Goal: Information Seeking & Learning: Learn about a topic

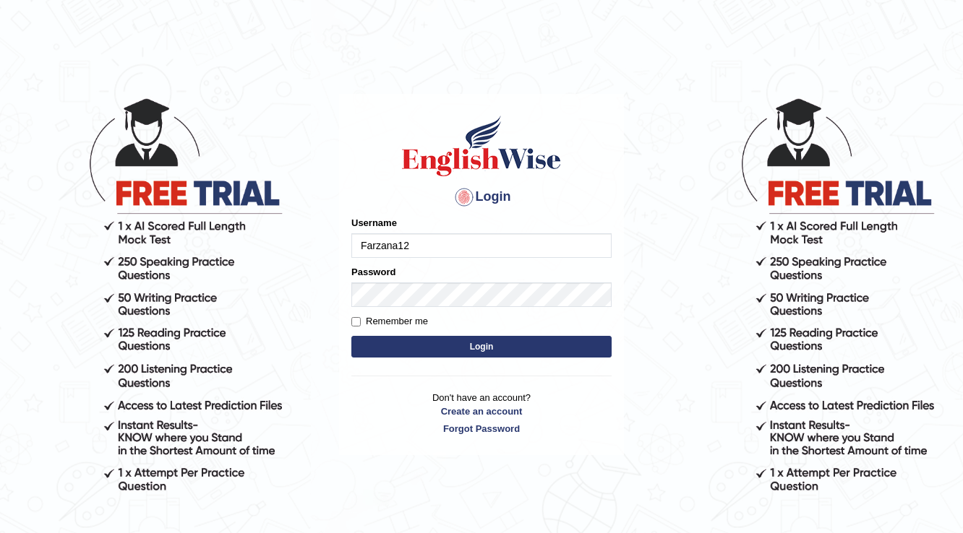
type input "Farzana12"
click at [472, 340] on button "Login" at bounding box center [481, 347] width 260 height 22
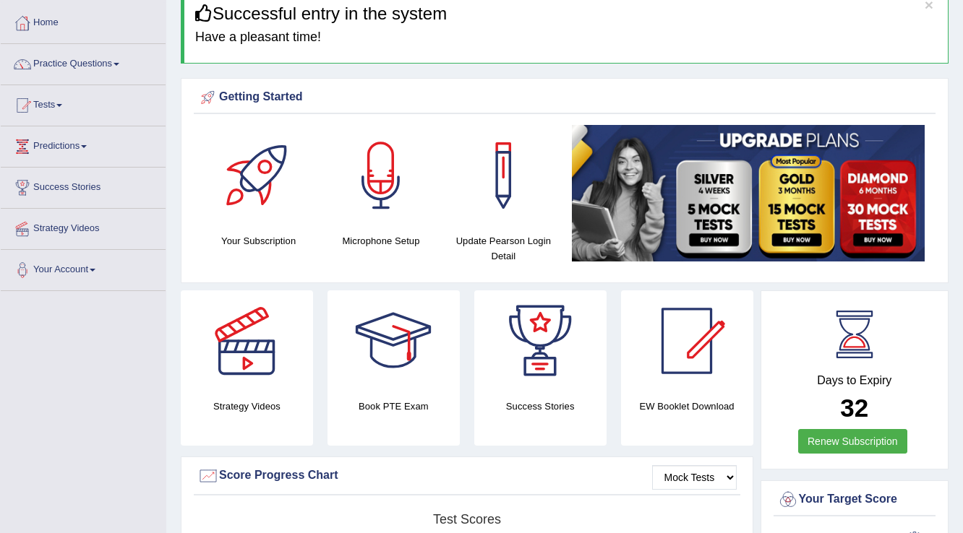
scroll to position [58, 0]
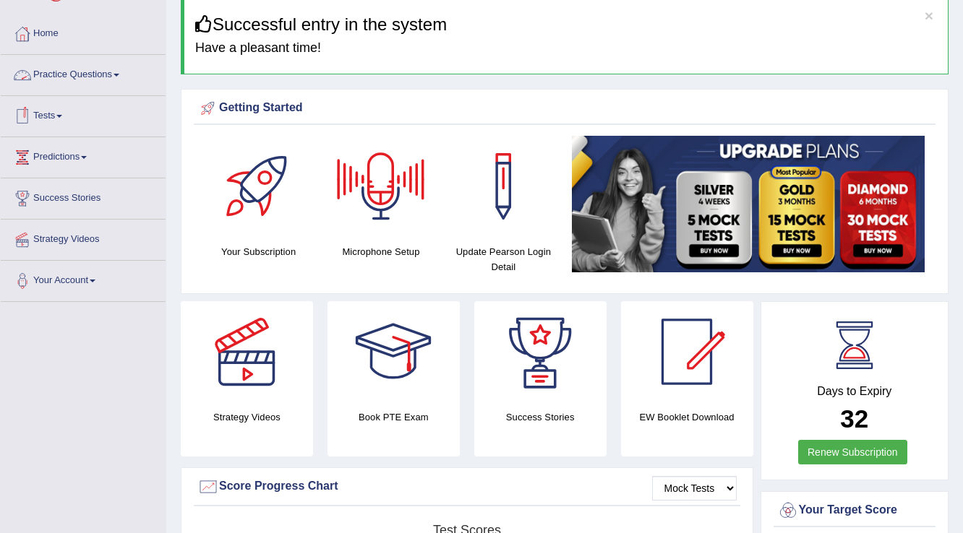
click at [107, 69] on link "Practice Questions" at bounding box center [83, 73] width 165 height 36
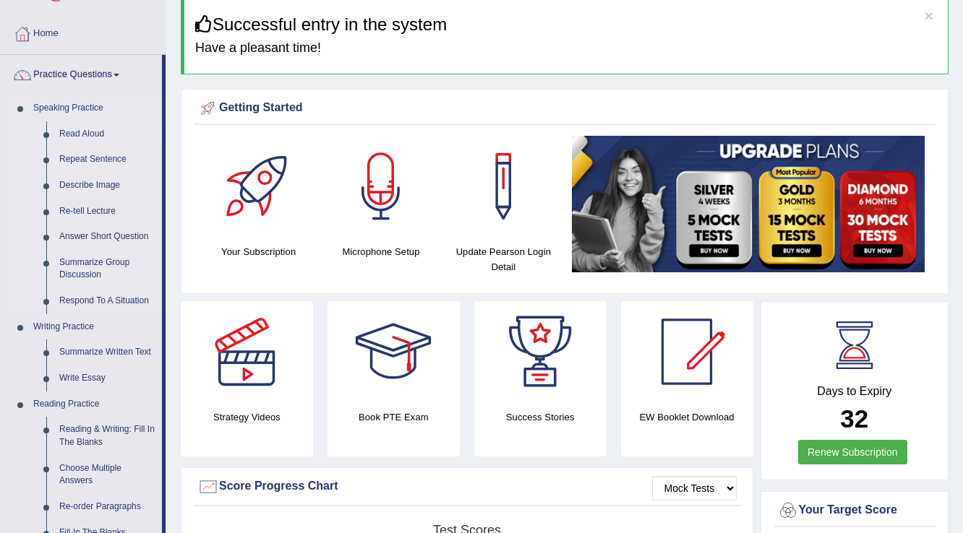
click at [81, 130] on link "Read Aloud" at bounding box center [107, 134] width 109 height 26
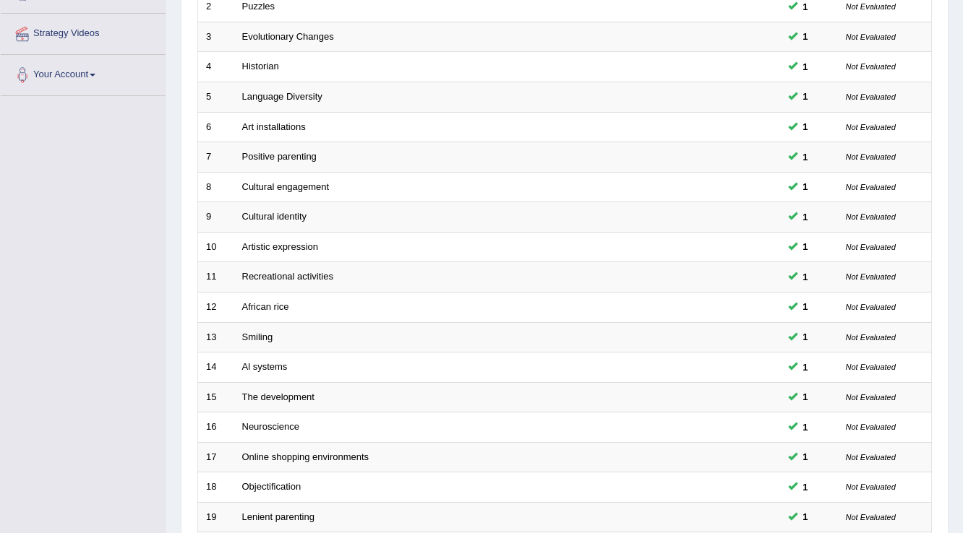
scroll to position [347, 0]
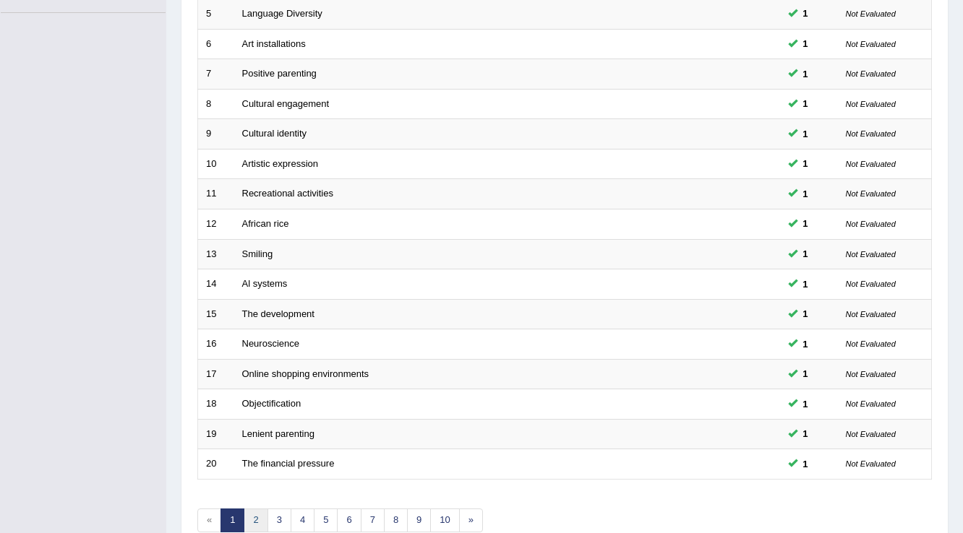
click at [254, 515] on link "2" at bounding box center [256, 521] width 24 height 24
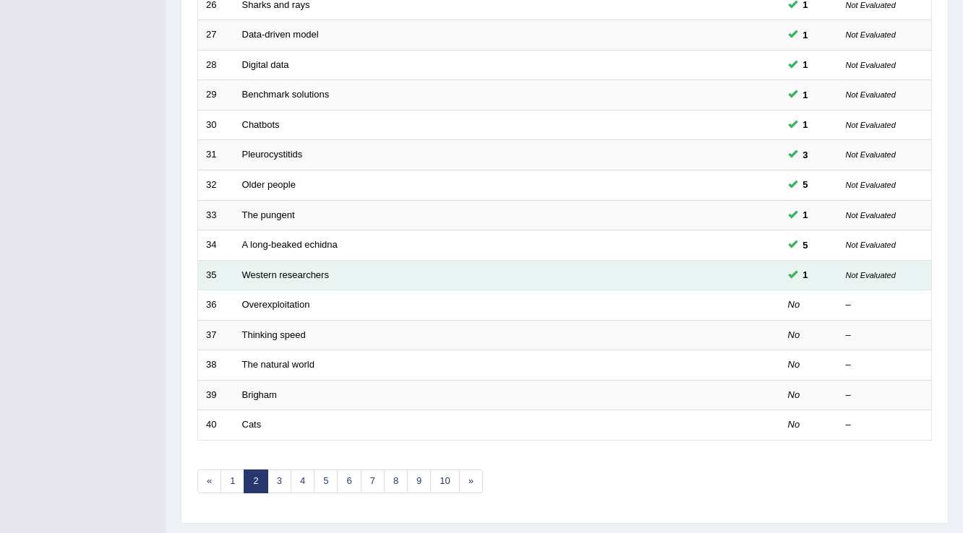
scroll to position [405, 0]
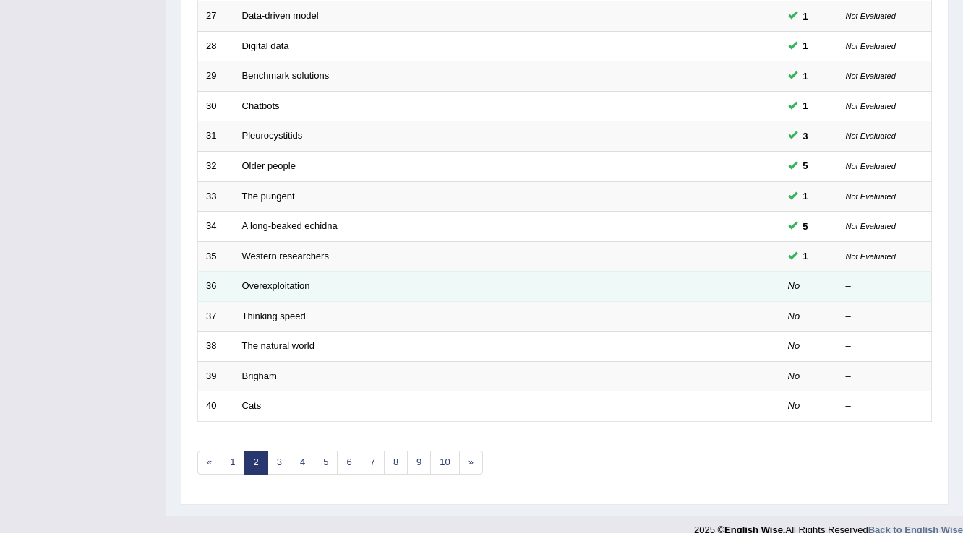
click at [286, 280] on link "Overexploitation" at bounding box center [276, 285] width 68 height 11
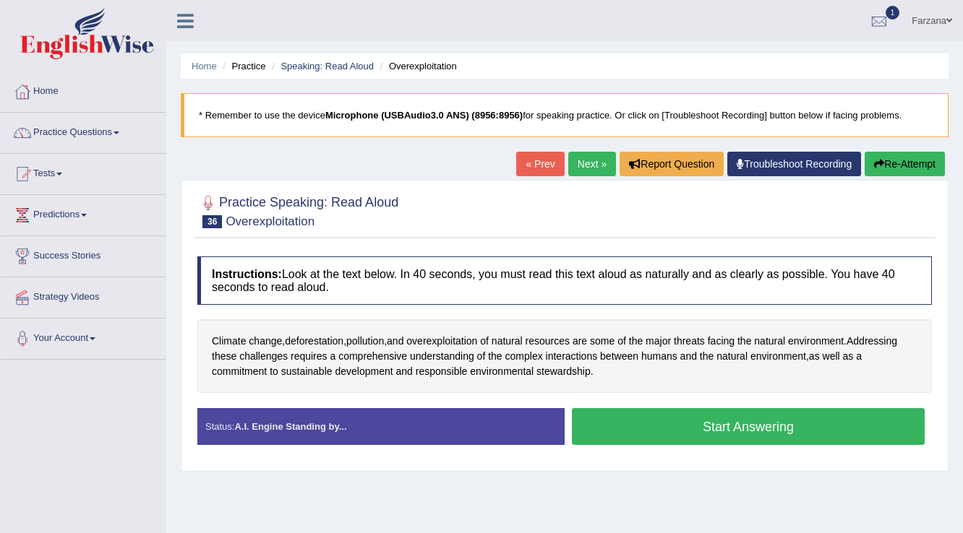
click at [733, 421] on button "Start Answering" at bounding box center [748, 426] width 353 height 37
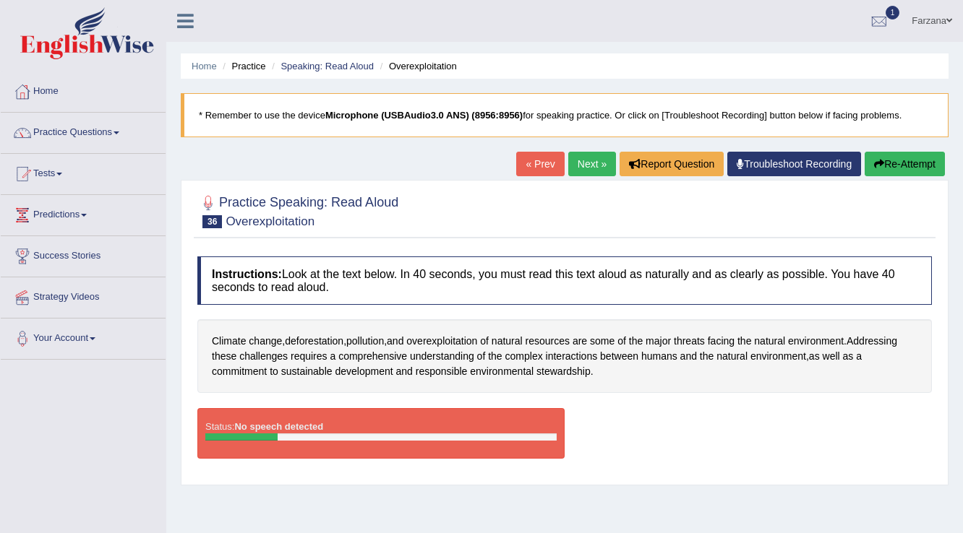
drag, startPoint x: 402, startPoint y: 436, endPoint x: 750, endPoint y: 252, distance: 394.1
click at [402, 436] on div at bounding box center [380, 437] width 351 height 7
click at [757, 168] on link "Troubleshoot Recording" at bounding box center [794, 164] width 134 height 25
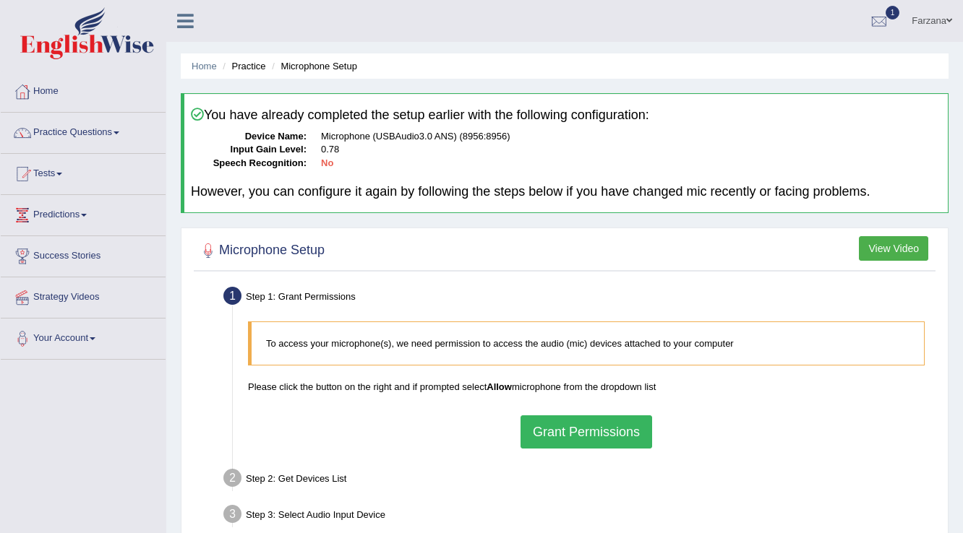
click at [629, 439] on button "Grant Permissions" at bounding box center [586, 432] width 132 height 33
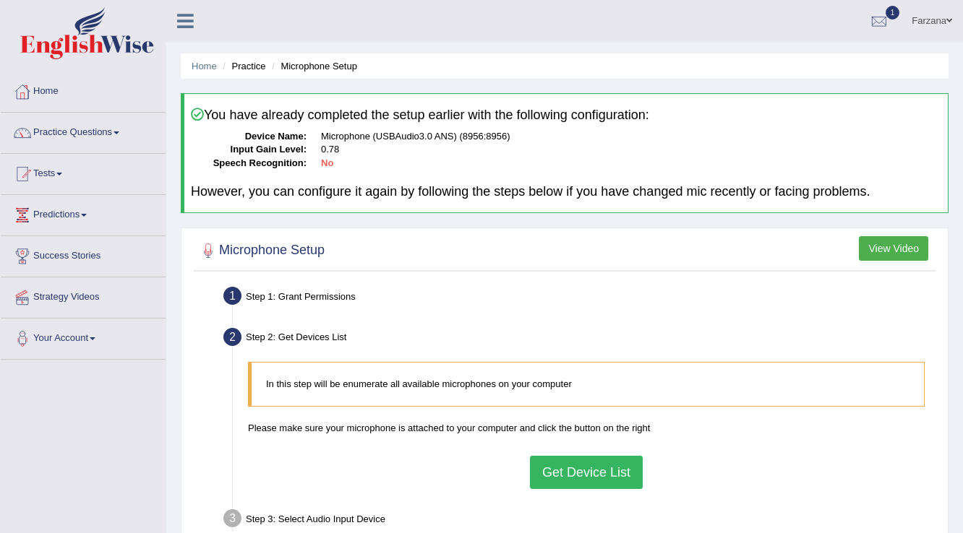
scroll to position [173, 0]
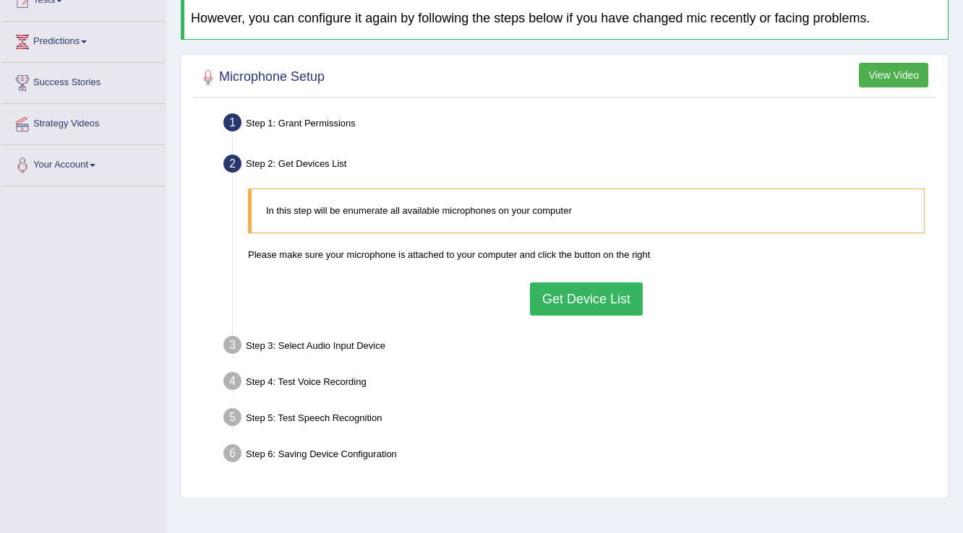
click at [600, 301] on button "Get Device List" at bounding box center [586, 299] width 113 height 33
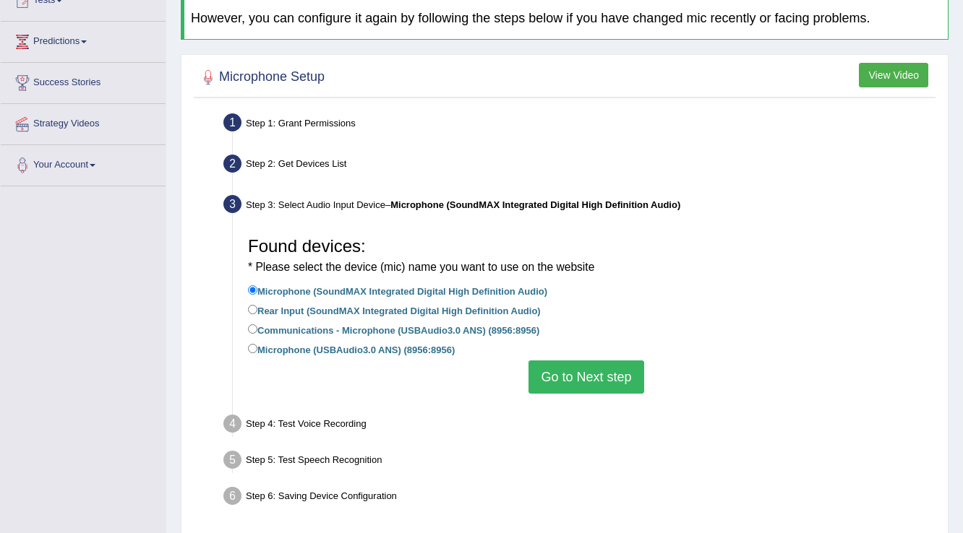
scroll to position [227, 0]
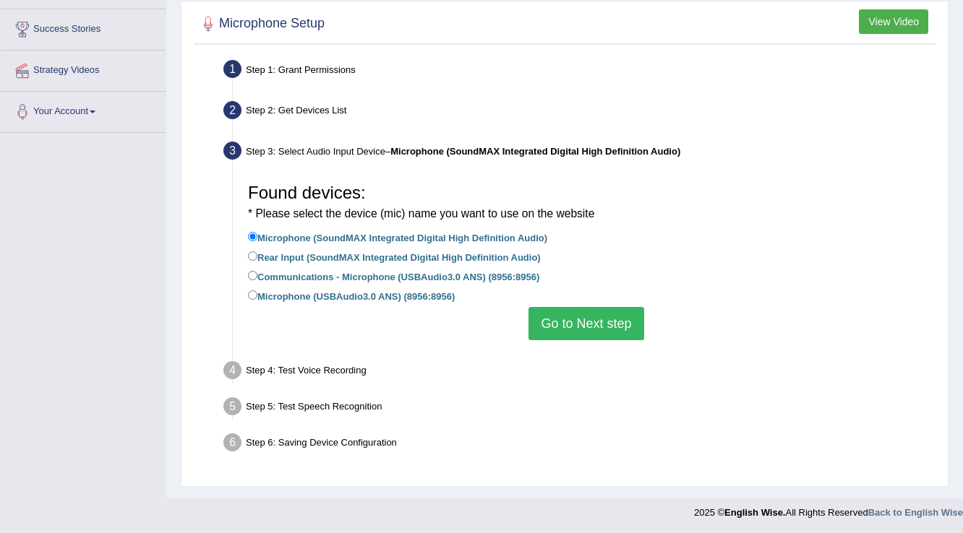
click at [592, 310] on button "Go to Next step" at bounding box center [585, 323] width 115 height 33
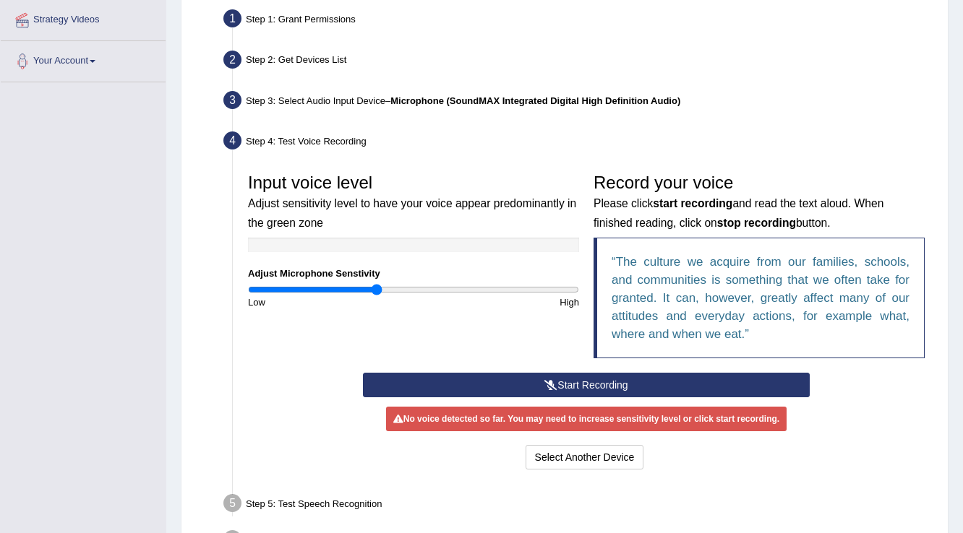
scroll to position [373, 0]
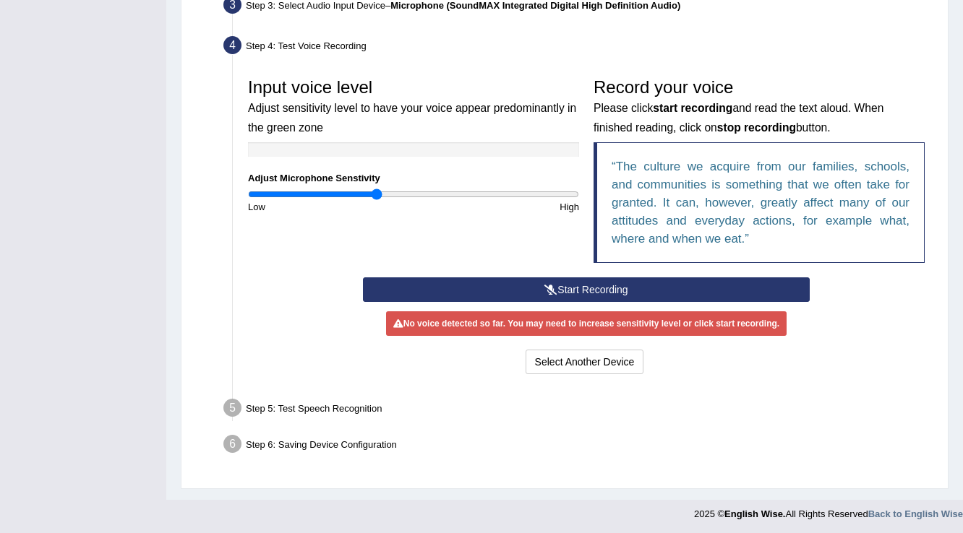
click at [590, 280] on button "Start Recording" at bounding box center [586, 289] width 446 height 25
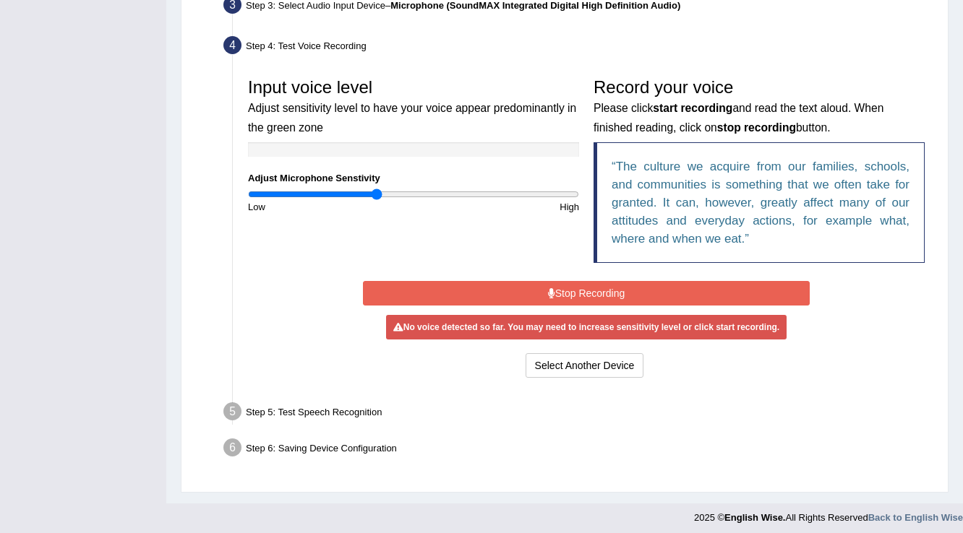
click at [590, 293] on button "Stop Recording" at bounding box center [586, 293] width 446 height 25
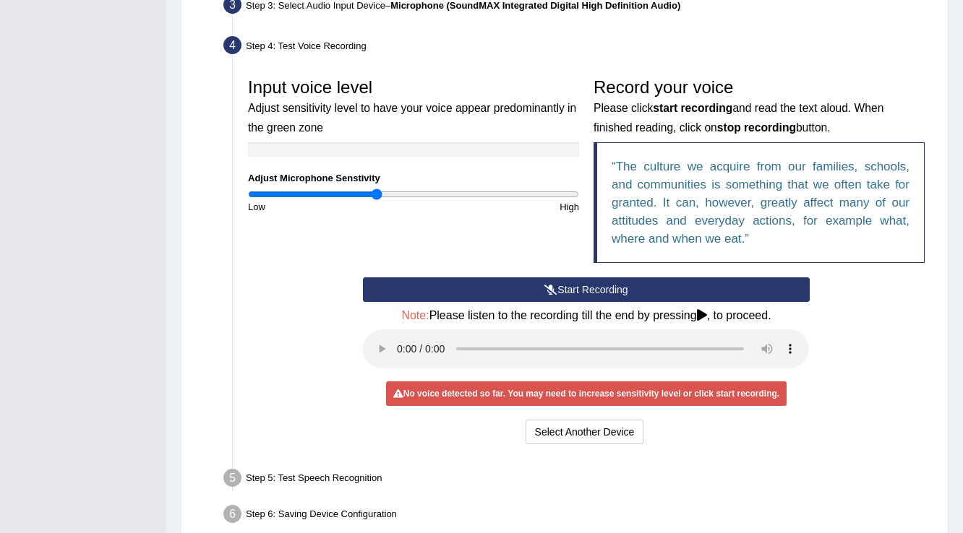
click at [679, 285] on button "Start Recording" at bounding box center [586, 289] width 446 height 25
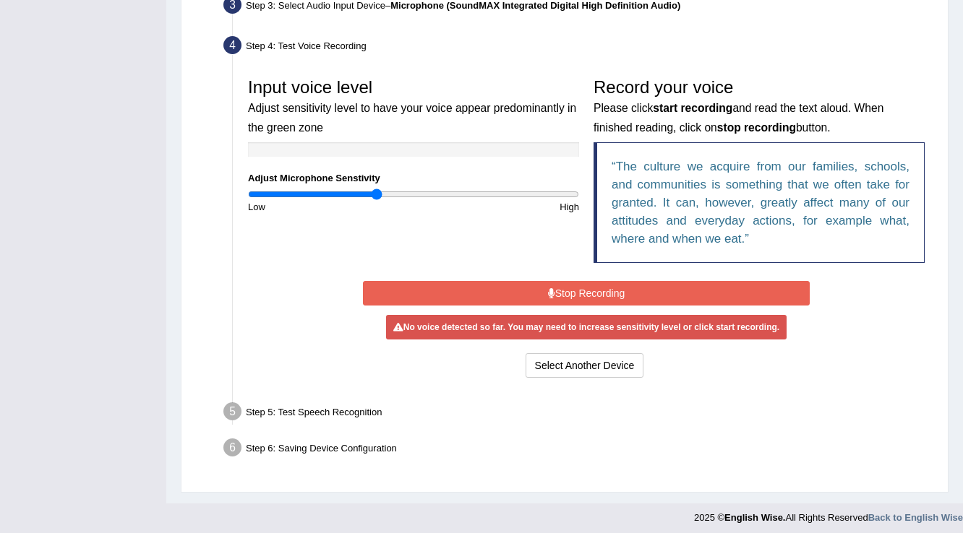
click at [575, 296] on button "Stop Recording" at bounding box center [586, 293] width 446 height 25
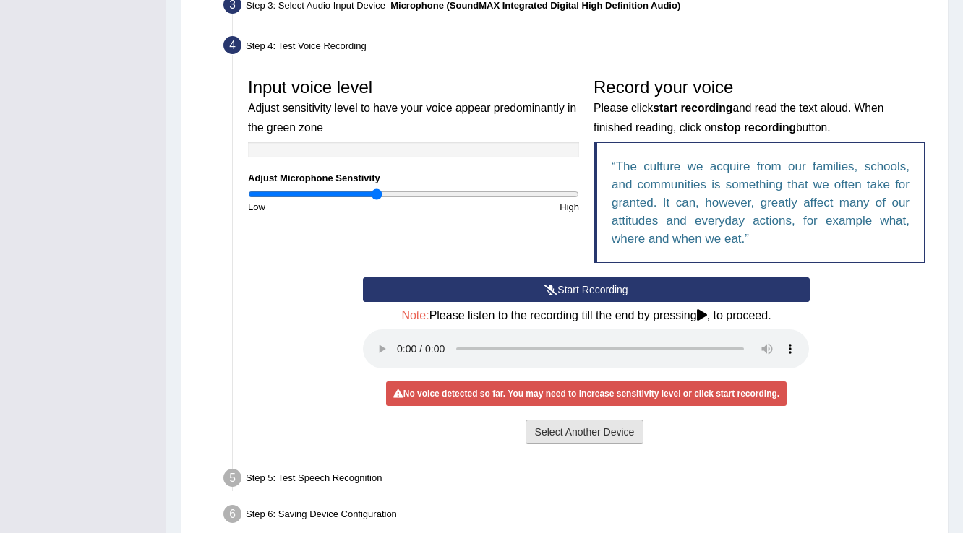
click at [556, 431] on button "Select Another Device" at bounding box center [584, 432] width 119 height 25
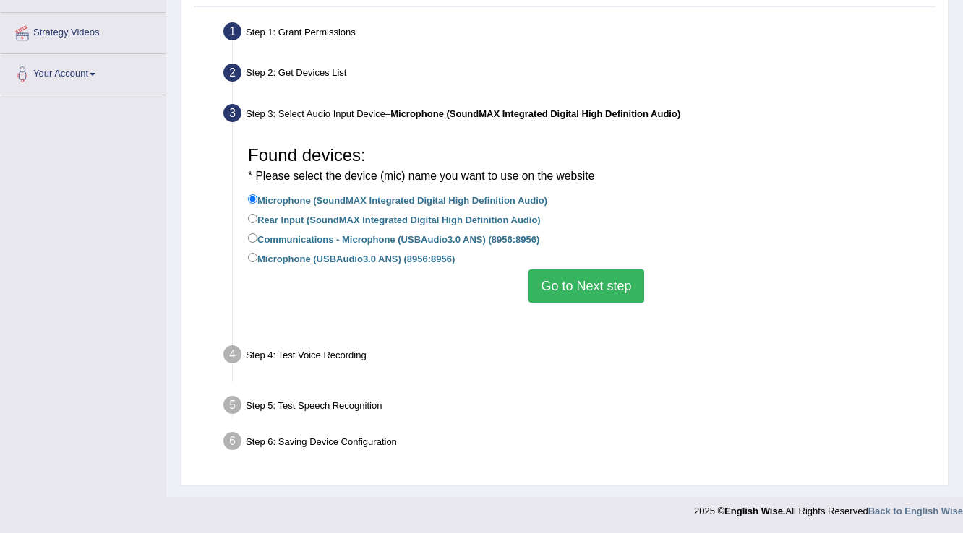
scroll to position [227, 0]
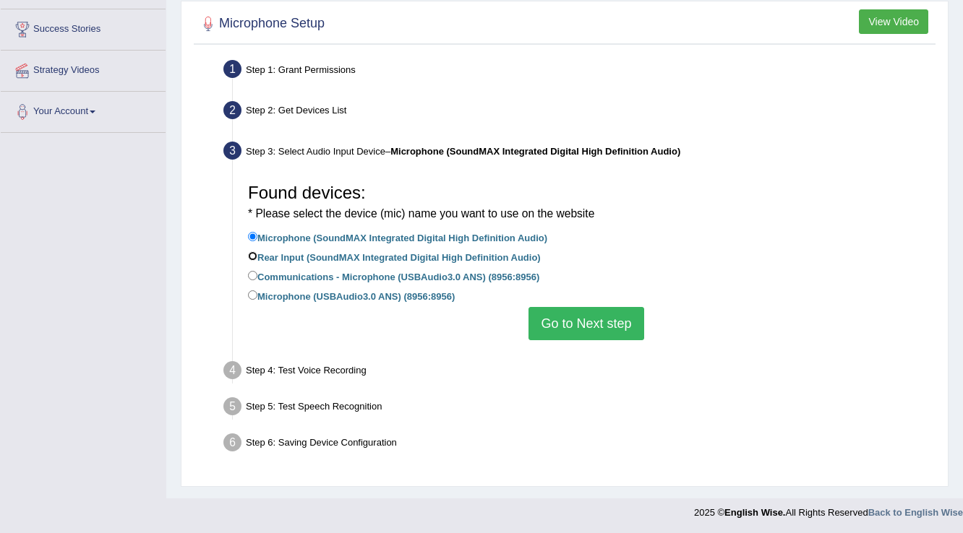
click at [250, 257] on input "Rear Input (SoundMAX Integrated Digital High Definition Audio)" at bounding box center [252, 255] width 9 height 9
radio input "true"
click at [590, 326] on button "Go to Next step" at bounding box center [585, 323] width 115 height 33
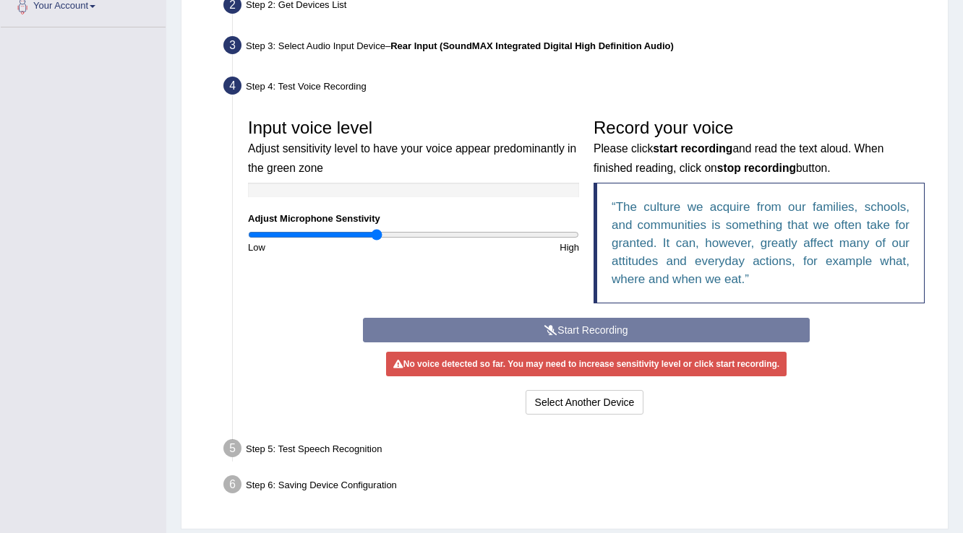
scroll to position [343, 0]
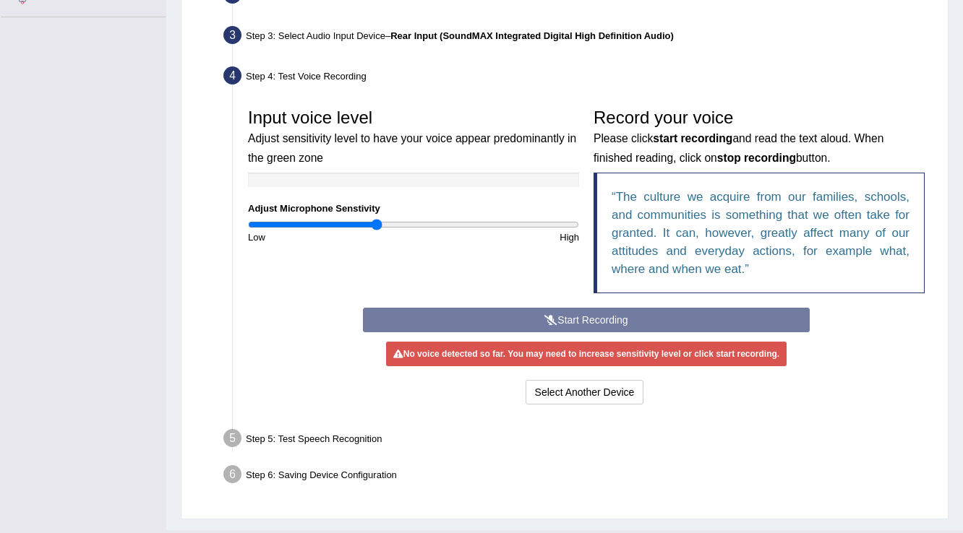
click at [581, 315] on div "Start Recording Stop Recording Note: Please listen to the recording till the en…" at bounding box center [586, 358] width 460 height 100
click at [592, 315] on div "Start Recording Stop Recording Note: Please listen to the recording till the en…" at bounding box center [586, 358] width 460 height 100
click at [498, 346] on div "No voice detected so far. You may need to increase sensitivity level or click s…" at bounding box center [586, 354] width 400 height 25
click at [665, 311] on div "Start Recording Stop Recording Note: Please listen to the recording till the en…" at bounding box center [586, 358] width 460 height 100
click at [566, 319] on div "Start Recording Stop Recording Note: Please listen to the recording till the en…" at bounding box center [586, 358] width 460 height 100
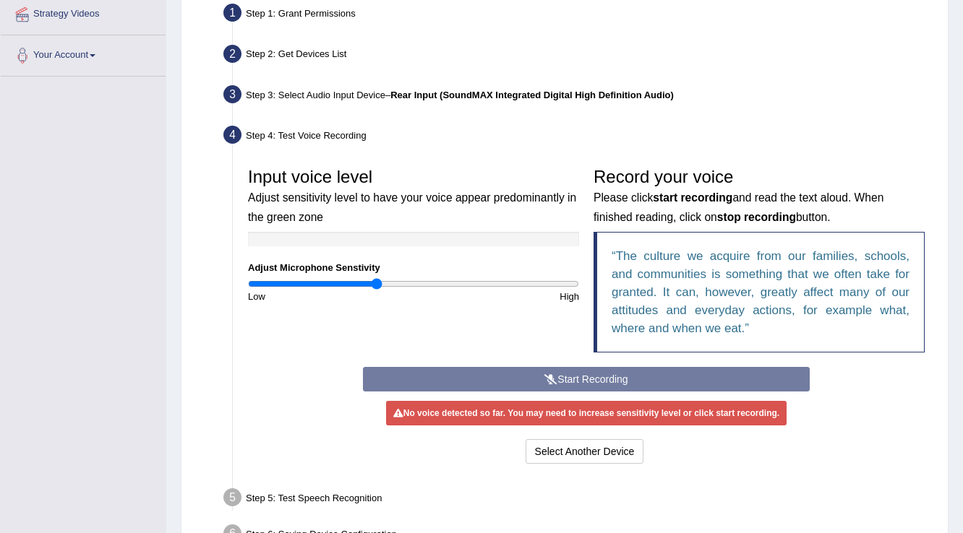
scroll to position [285, 0]
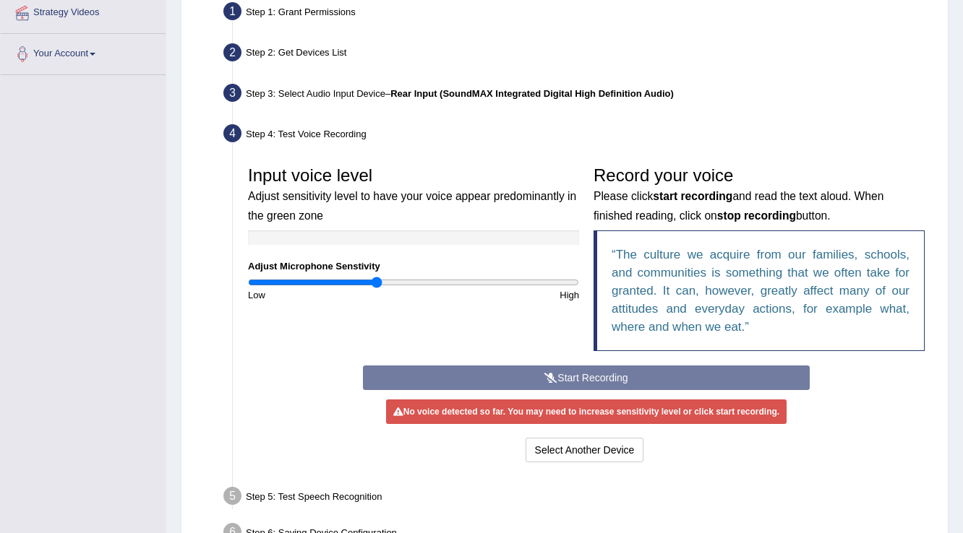
click at [593, 382] on div "Start Recording Stop Recording Note: Please listen to the recording till the en…" at bounding box center [586, 416] width 460 height 100
click at [590, 440] on button "Select Another Device" at bounding box center [584, 450] width 119 height 25
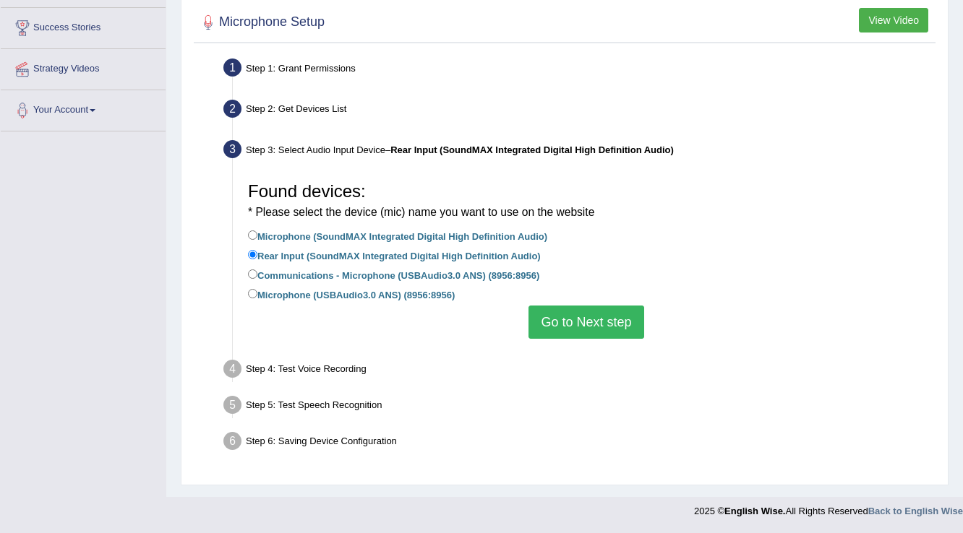
scroll to position [227, 0]
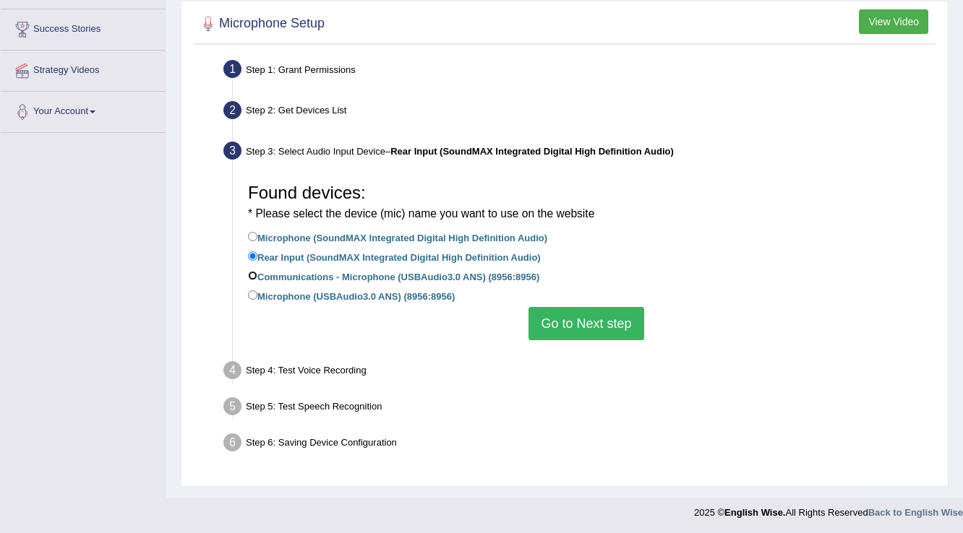
click at [252, 276] on input "Communications - Microphone (USBAudio3.0 ANS) (8956:8956)" at bounding box center [252, 275] width 9 height 9
radio input "true"
click at [546, 322] on button "Go to Next step" at bounding box center [585, 323] width 115 height 33
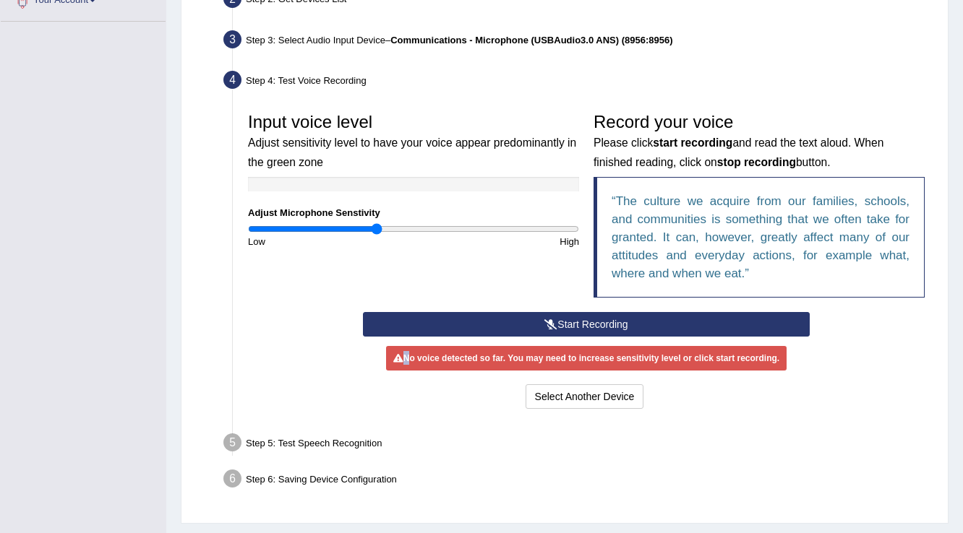
scroll to position [343, 0]
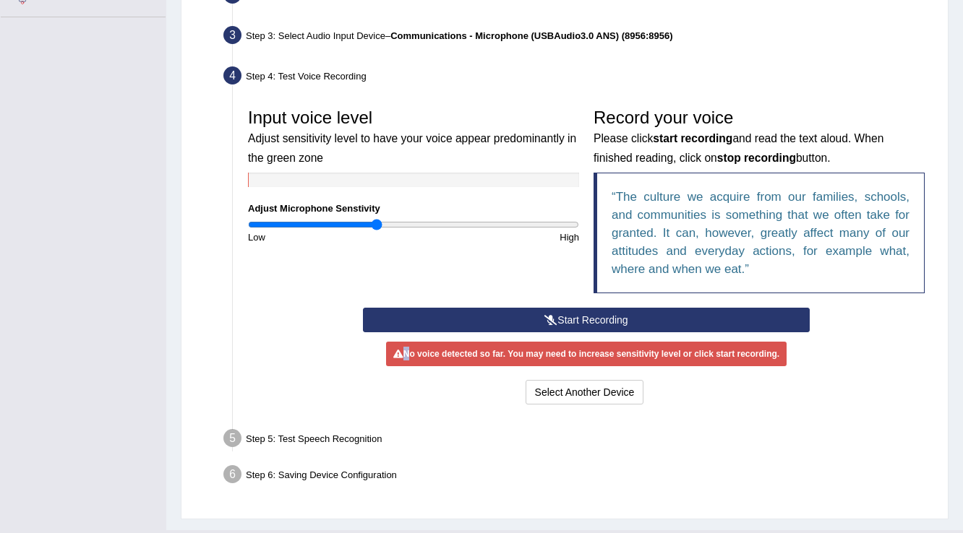
click at [546, 322] on icon at bounding box center [550, 320] width 13 height 10
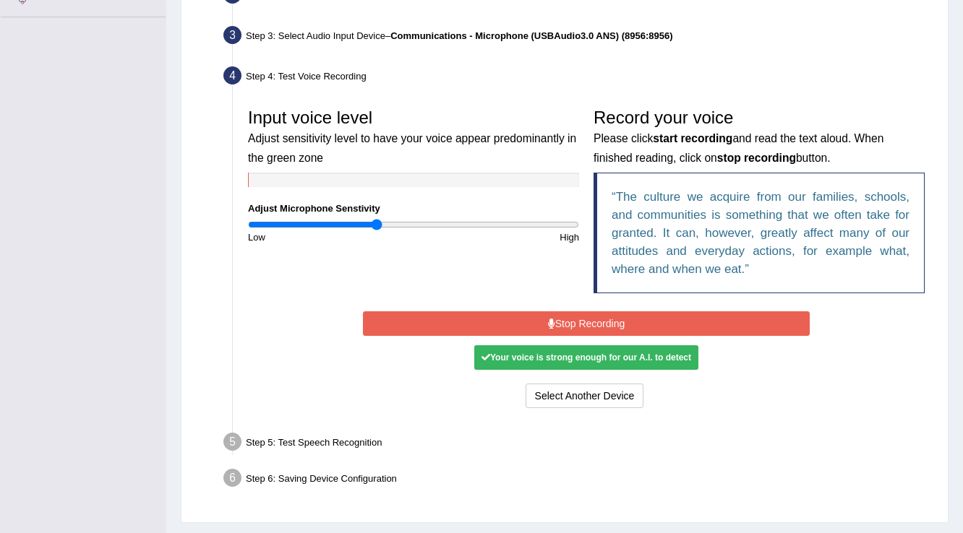
click at [562, 324] on button "Stop Recording" at bounding box center [586, 323] width 446 height 25
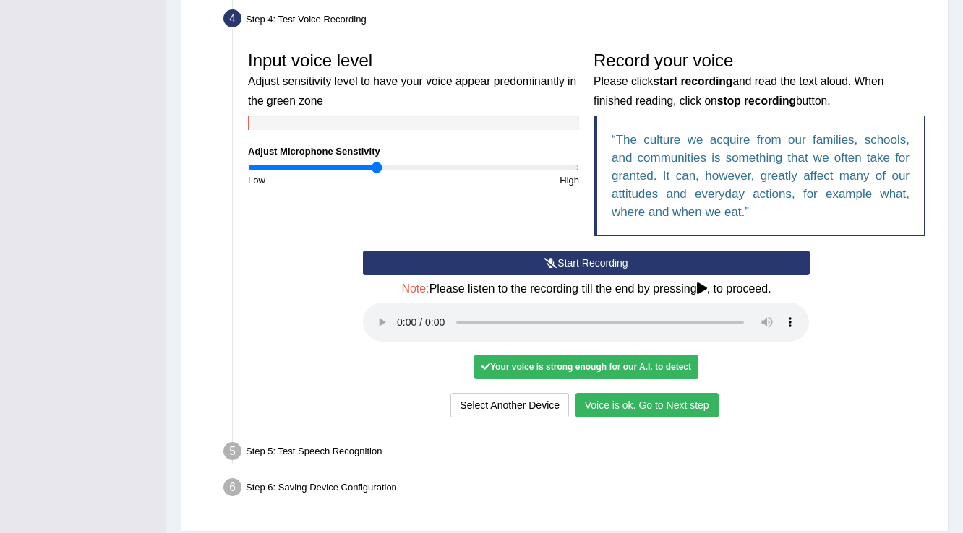
scroll to position [400, 0]
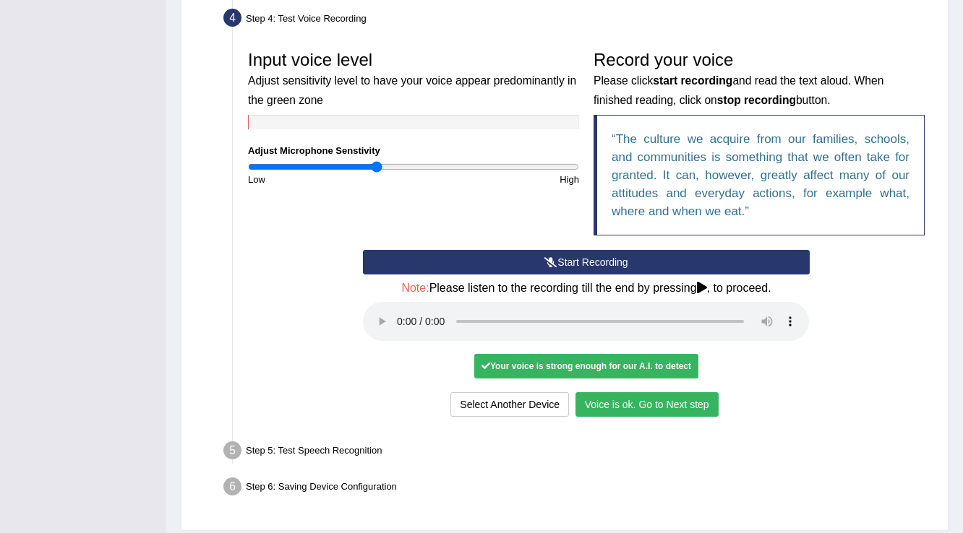
click at [636, 400] on button "Voice is ok. Go to Next step" at bounding box center [646, 404] width 143 height 25
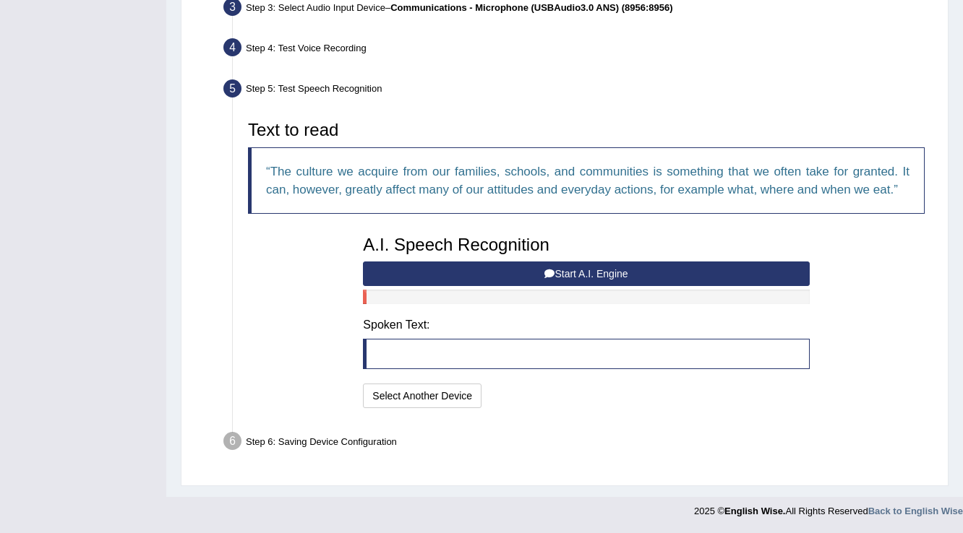
scroll to position [368, 0]
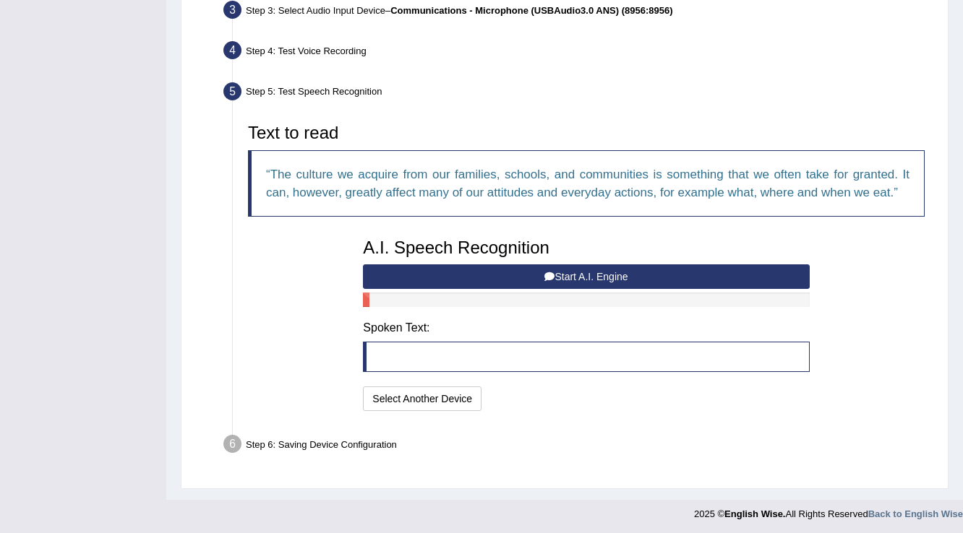
click at [575, 273] on button "Start A.I. Engine" at bounding box center [586, 276] width 446 height 25
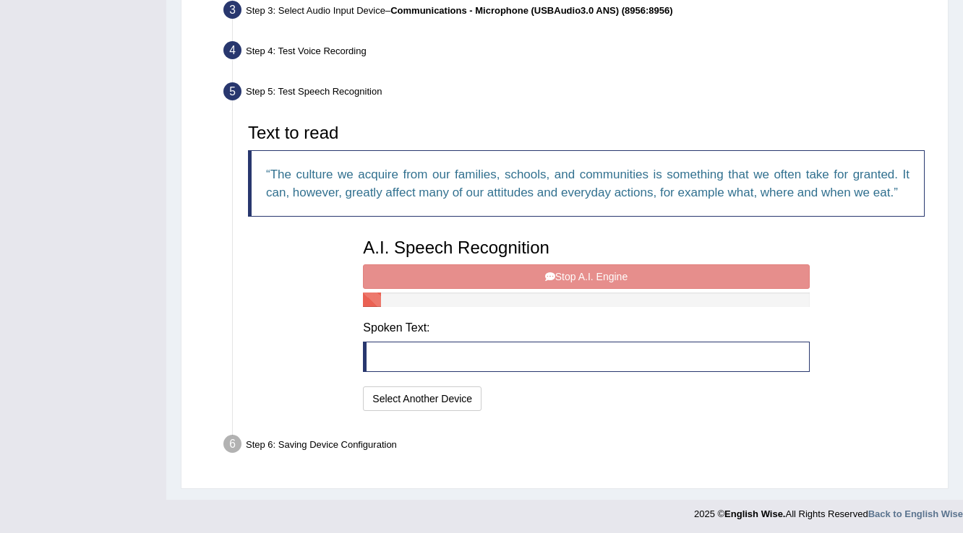
click at [589, 272] on div "A.I. Speech Recognition Start A.I. Engine Stop A.I. Engine Note: Please listen …" at bounding box center [586, 323] width 460 height 184
click at [588, 272] on div "A.I. Speech Recognition Start A.I. Engine Stop A.I. Engine Note: Please listen …" at bounding box center [586, 323] width 460 height 184
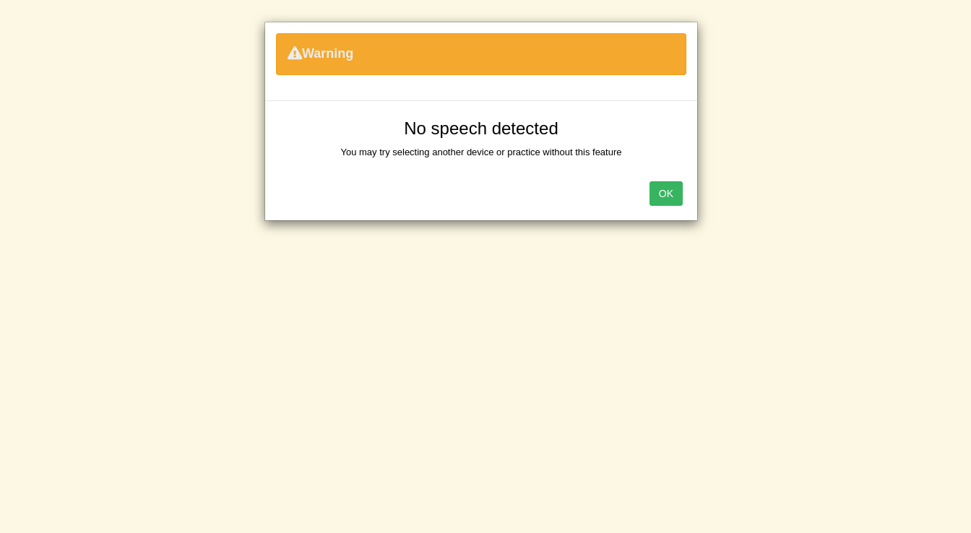
click at [653, 194] on button "OK" at bounding box center [666, 193] width 33 height 25
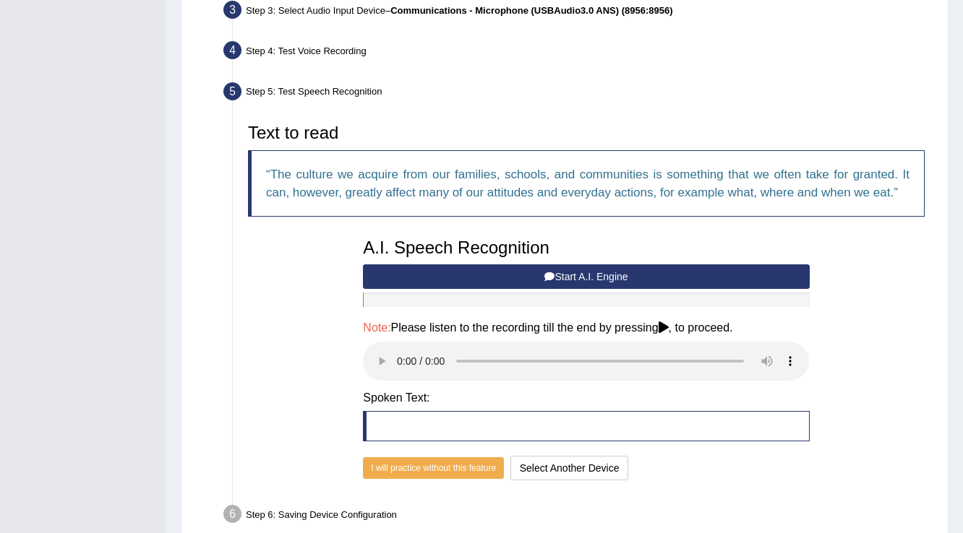
click at [611, 276] on button "Start A.I. Engine" at bounding box center [586, 276] width 446 height 25
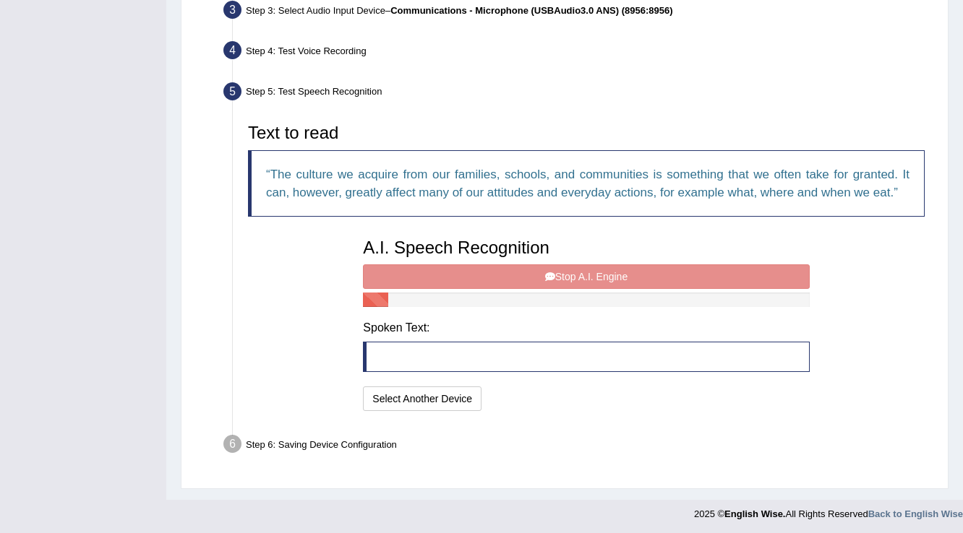
click at [611, 277] on div "A.I. Speech Recognition Start A.I. Engine Stop A.I. Engine Note: Please listen …" at bounding box center [586, 323] width 460 height 184
click at [555, 283] on div "A.I. Speech Recognition Start A.I. Engine Stop A.I. Engine Note: Please listen …" at bounding box center [586, 323] width 460 height 184
click at [552, 272] on div "A.I. Speech Recognition Start A.I. Engine Stop A.I. Engine Note: Please listen …" at bounding box center [586, 323] width 460 height 184
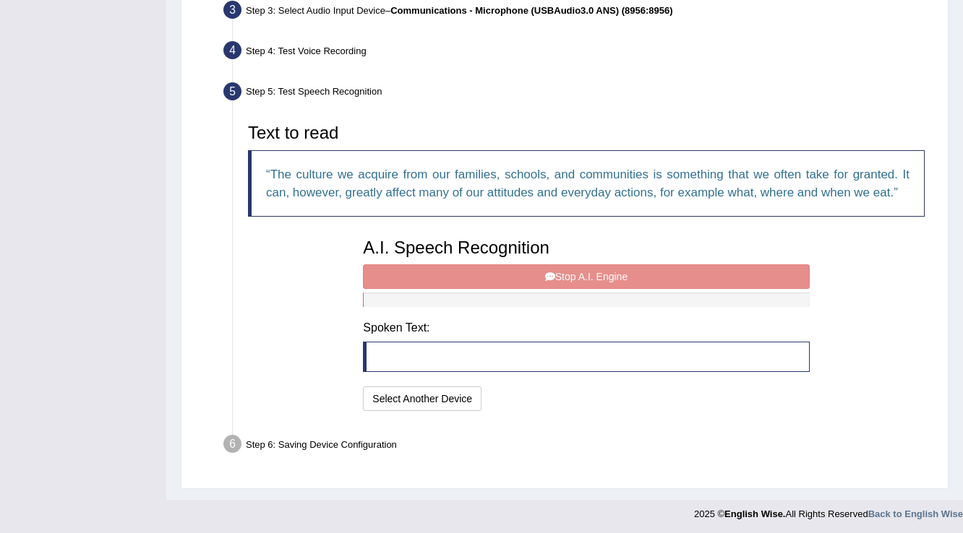
click at [552, 272] on div "A.I. Speech Recognition Start A.I. Engine Stop A.I. Engine Note: Please listen …" at bounding box center [586, 323] width 460 height 184
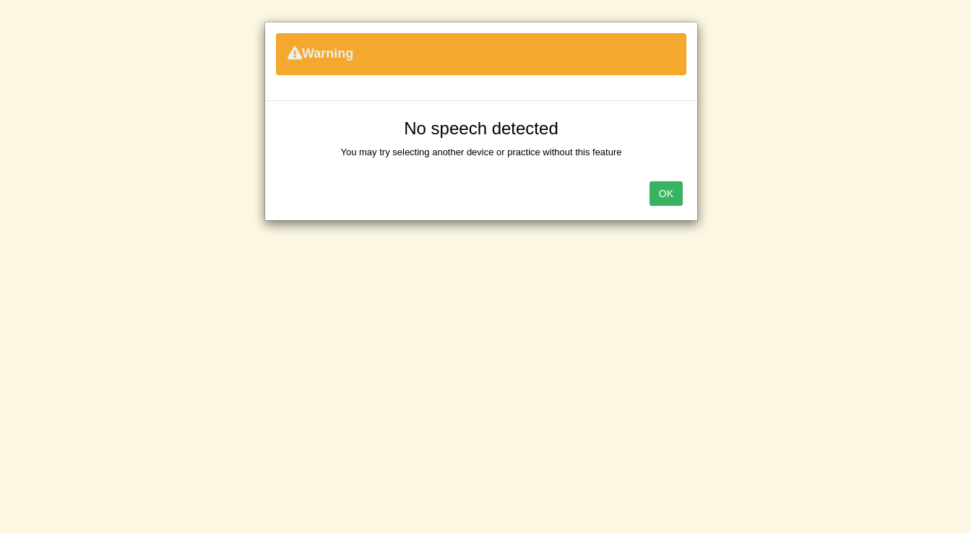
click at [664, 182] on button "OK" at bounding box center [666, 193] width 33 height 25
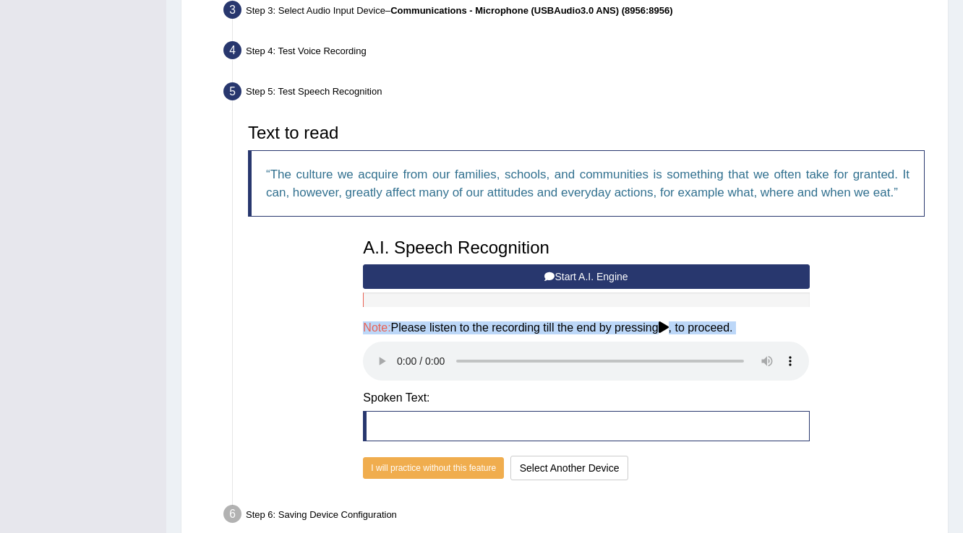
click at [345, 364] on div "Text to read The culture we acquire from our families, schools, and communities…" at bounding box center [586, 300] width 691 height 368
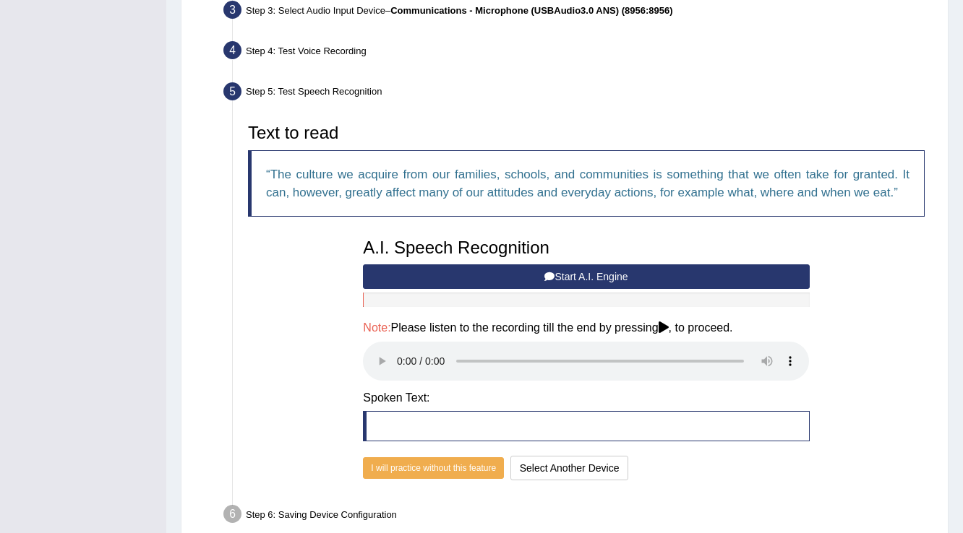
click at [864, 342] on div "Text to read The culture we acquire from our families, schools, and communities…" at bounding box center [586, 300] width 691 height 368
click at [491, 423] on blockquote at bounding box center [586, 426] width 446 height 30
drag, startPoint x: 598, startPoint y: 270, endPoint x: 590, endPoint y: 268, distance: 8.1
click at [596, 269] on button "Start A.I. Engine" at bounding box center [586, 276] width 446 height 25
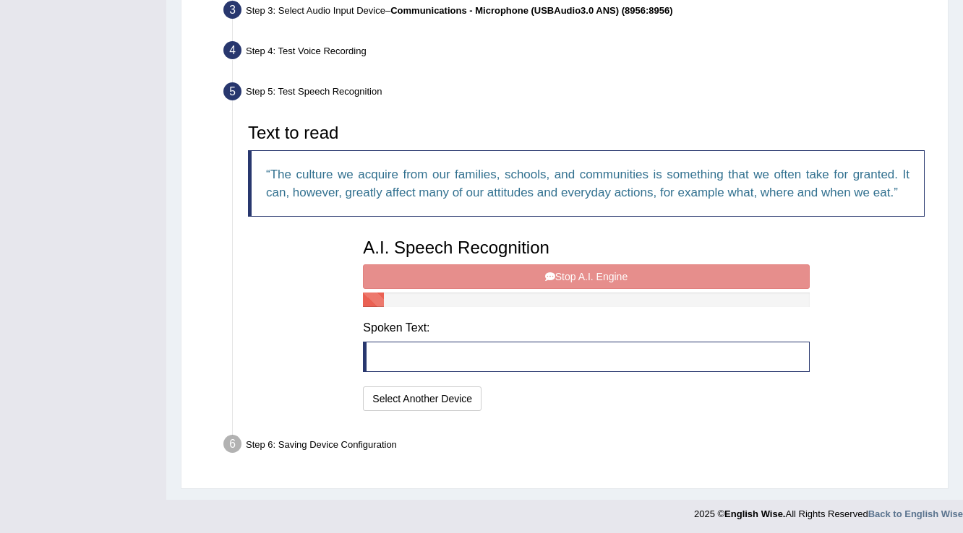
click at [607, 275] on div "A.I. Speech Recognition Start A.I. Engine Stop A.I. Engine Note: Please listen …" at bounding box center [586, 323] width 460 height 184
click at [605, 275] on div "A.I. Speech Recognition Start A.I. Engine Stop A.I. Engine Note: Please listen …" at bounding box center [586, 323] width 460 height 184
click at [598, 276] on div "A.I. Speech Recognition Start A.I. Engine Stop A.I. Engine Note: Please listen …" at bounding box center [586, 323] width 460 height 184
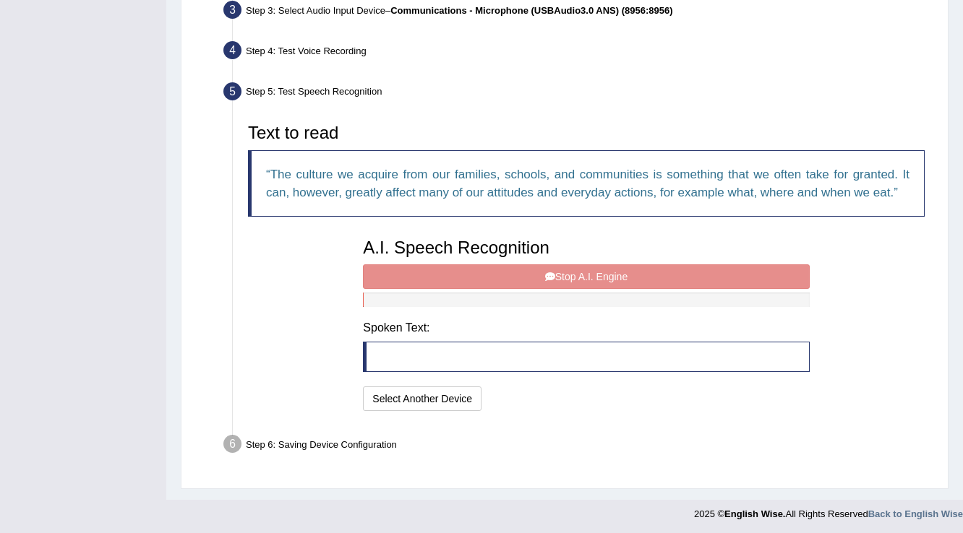
click at [598, 276] on div "A.I. Speech Recognition Start A.I. Engine Stop A.I. Engine Note: Please listen …" at bounding box center [586, 323] width 460 height 184
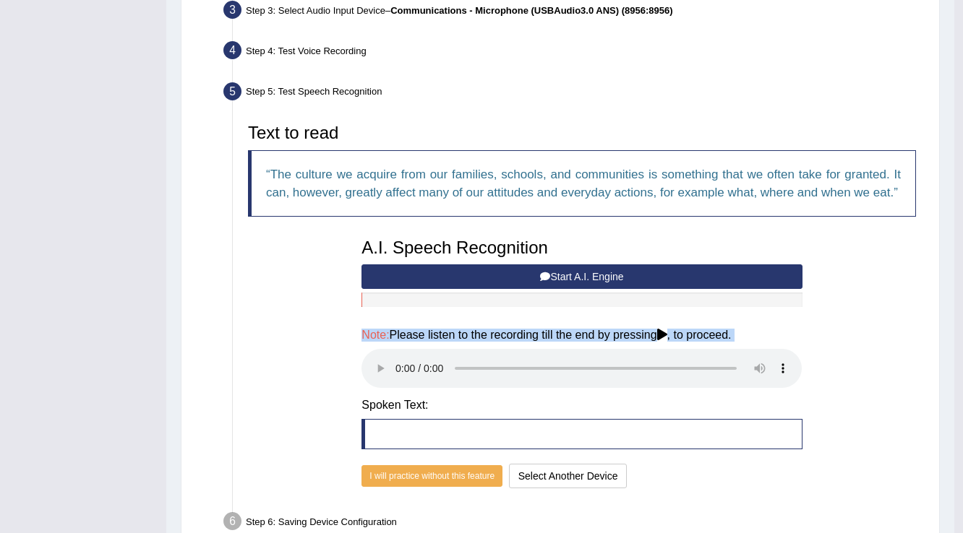
click at [598, 277] on button "Start A.I. Engine" at bounding box center [581, 276] width 440 height 25
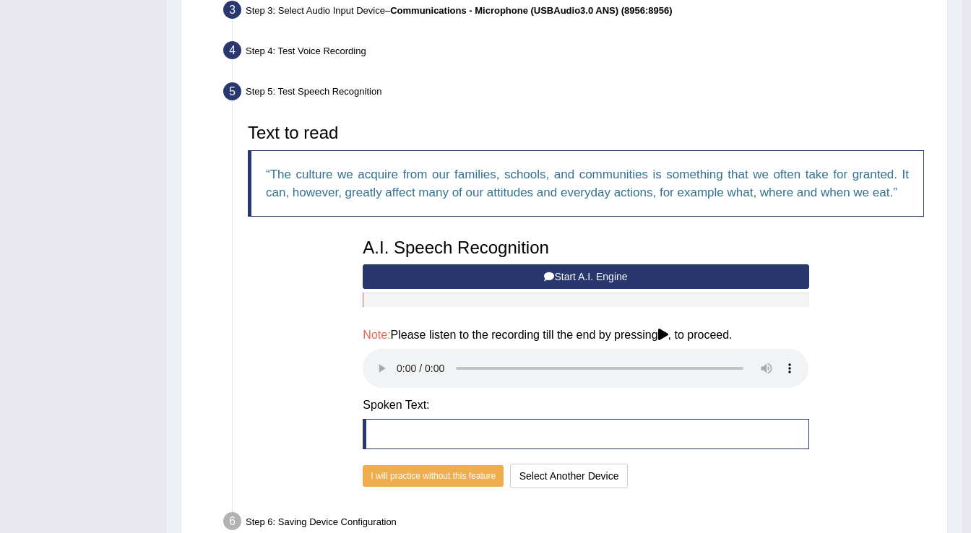
click at [0, 0] on div "Warning No speech detected You may try selecting another device or practice wit…" at bounding box center [0, 0] width 0 height 0
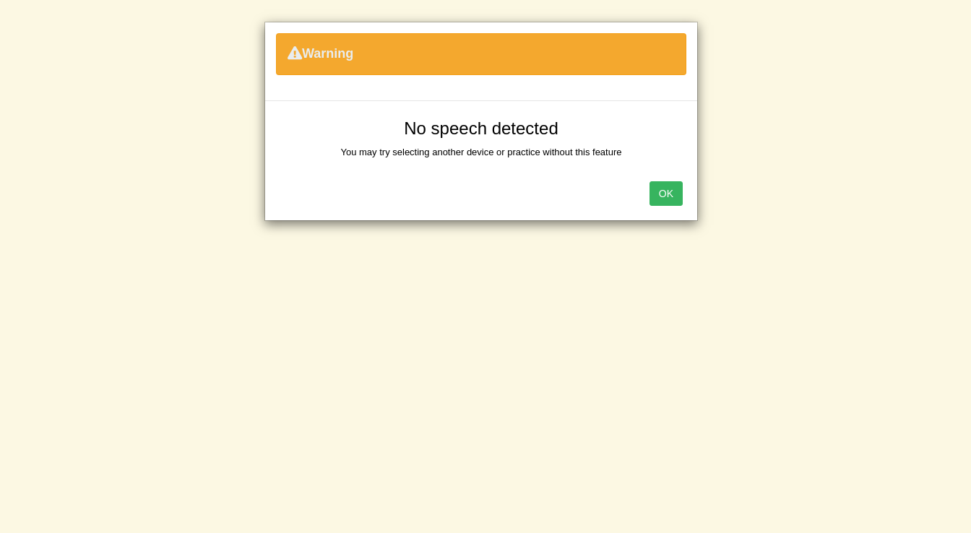
click at [667, 191] on button "OK" at bounding box center [666, 193] width 33 height 25
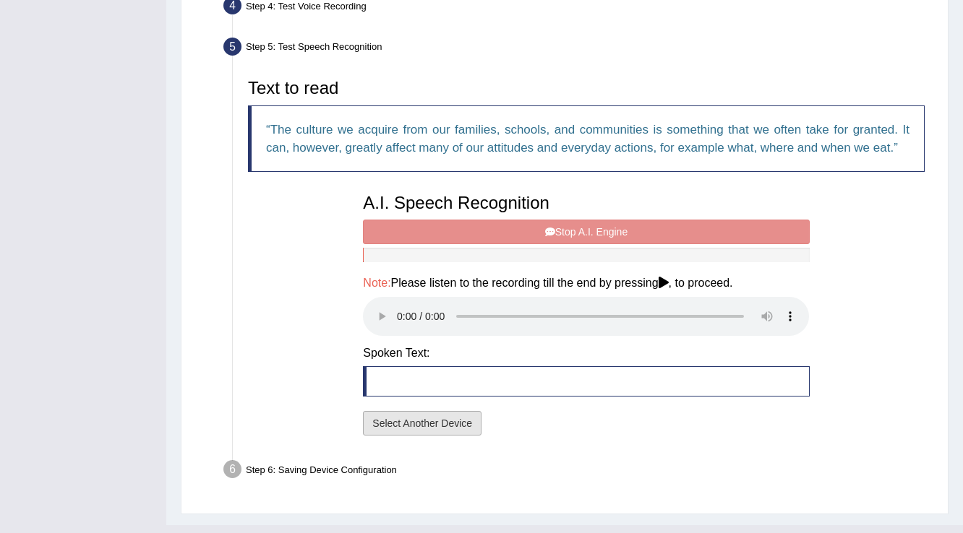
scroll to position [426, 0]
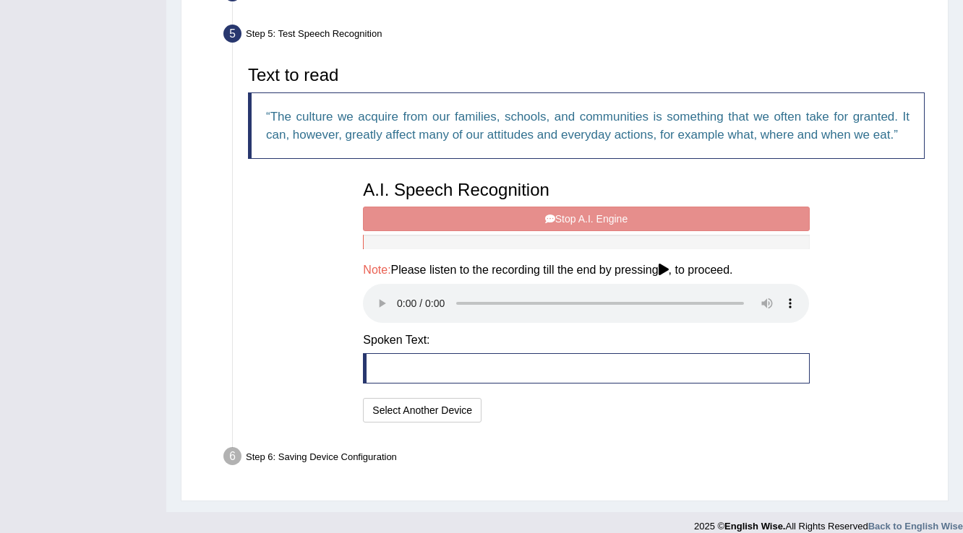
click at [690, 412] on div "I will practice without this feature Select Another Device Speech is ok. Go to …" at bounding box center [586, 412] width 446 height 28
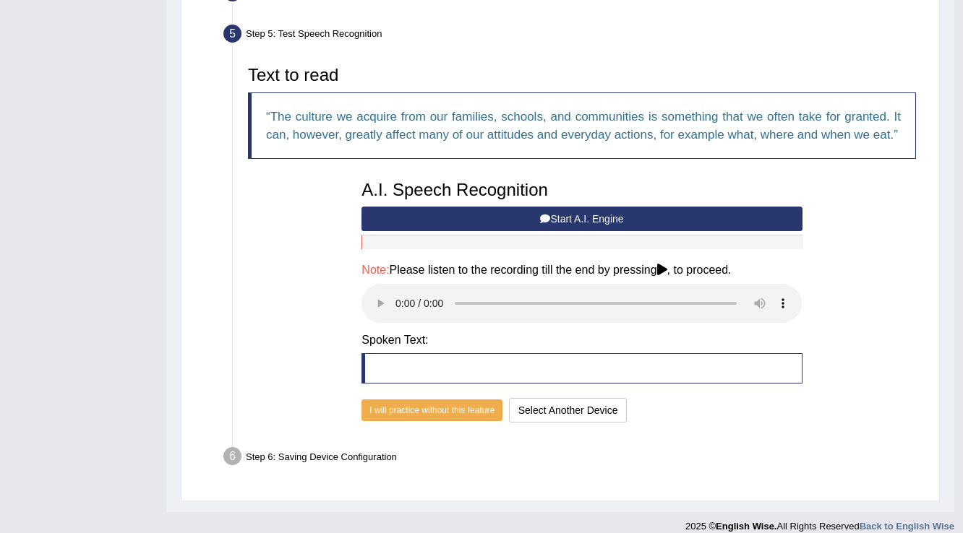
click at [667, 266] on icon at bounding box center [662, 270] width 10 height 12
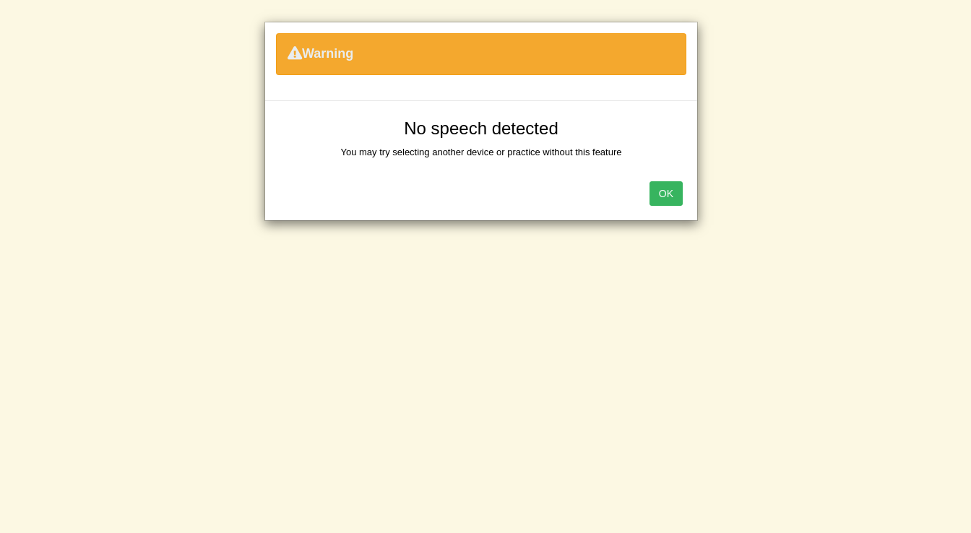
click at [659, 196] on button "OK" at bounding box center [666, 193] width 33 height 25
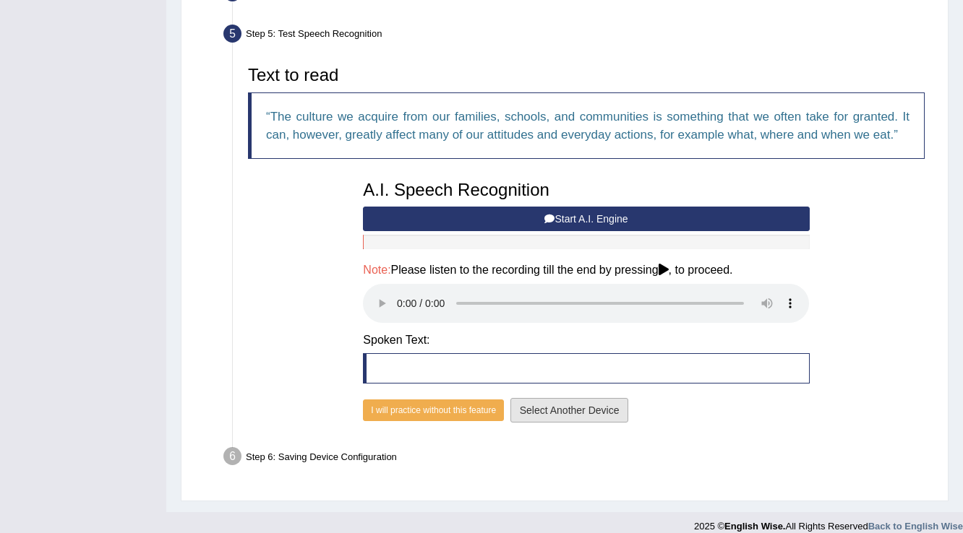
click at [550, 414] on button "Select Another Device" at bounding box center [569, 410] width 119 height 25
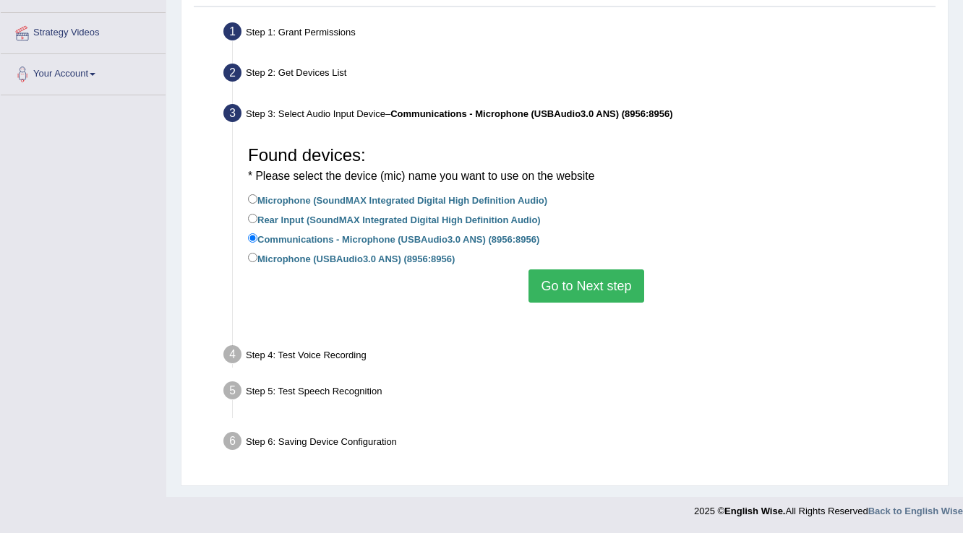
scroll to position [227, 0]
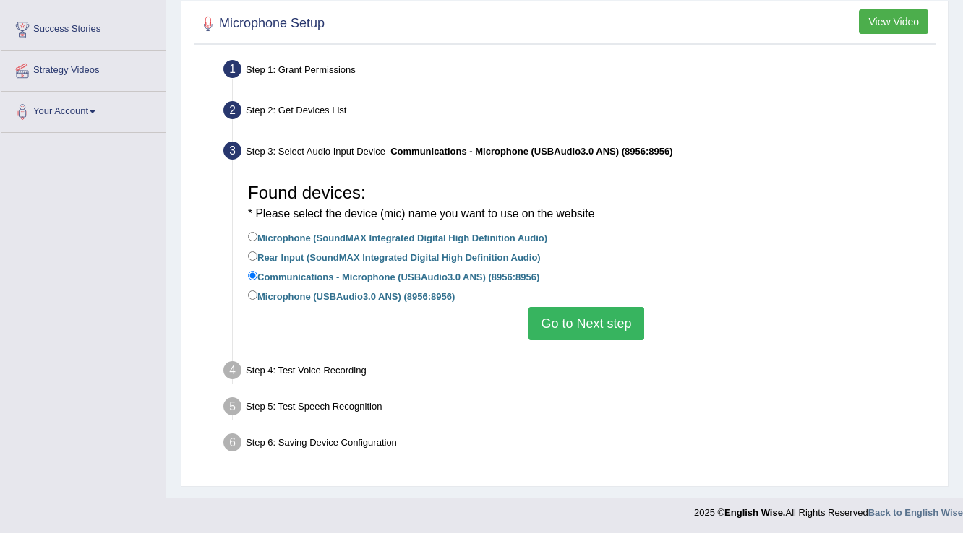
click at [249, 288] on label "Microphone (USBAudio3.0 ANS) (8956:8956)" at bounding box center [351, 296] width 207 height 16
click at [249, 291] on input "Microphone (USBAudio3.0 ANS) (8956:8956)" at bounding box center [252, 295] width 9 height 9
radio input "true"
click at [616, 322] on button "Go to Next step" at bounding box center [585, 323] width 115 height 33
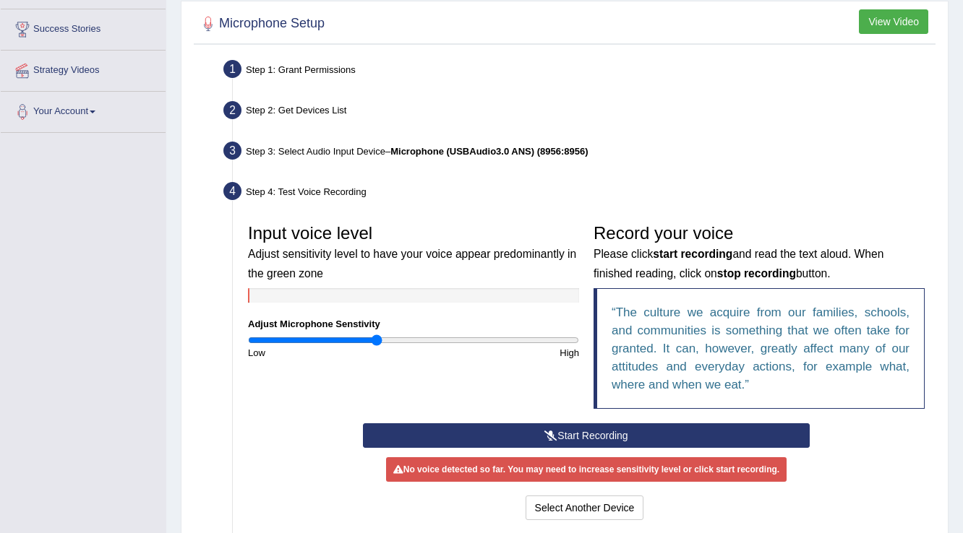
scroll to position [285, 0]
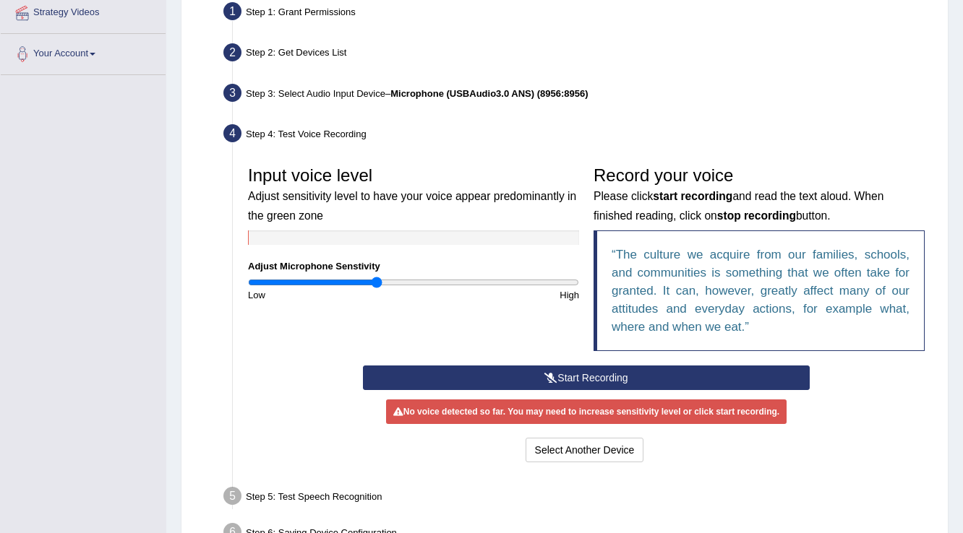
click at [584, 374] on button "Start Recording" at bounding box center [586, 378] width 446 height 25
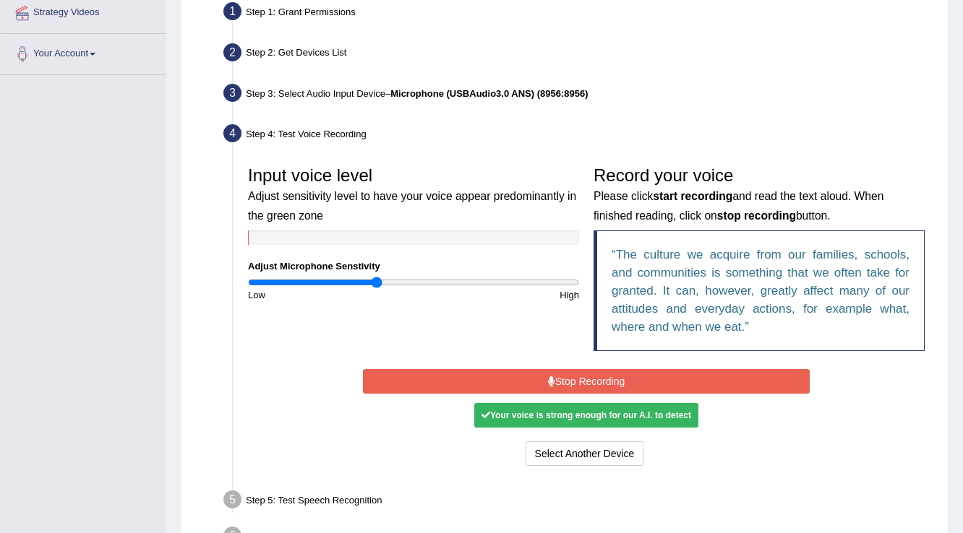
click at [584, 377] on button "Stop Recording" at bounding box center [586, 381] width 446 height 25
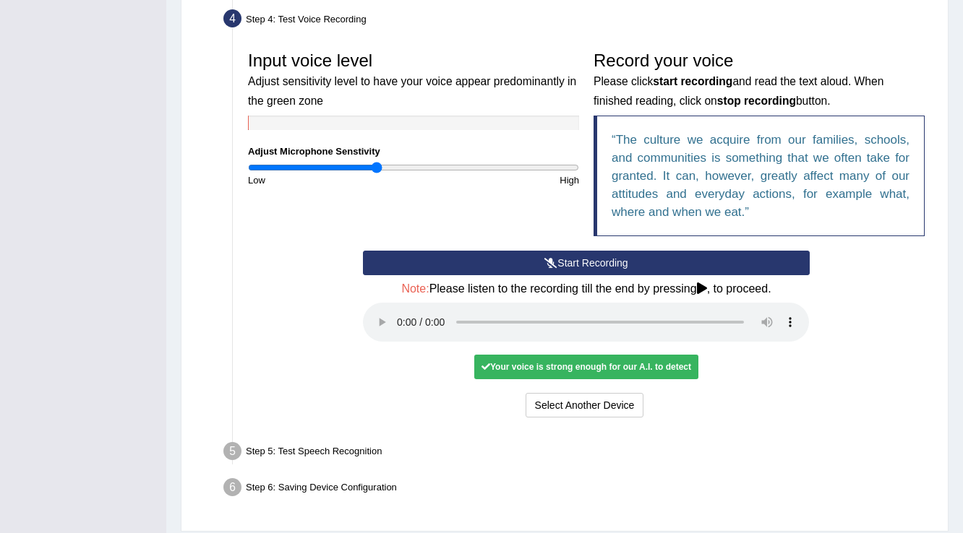
scroll to position [400, 0]
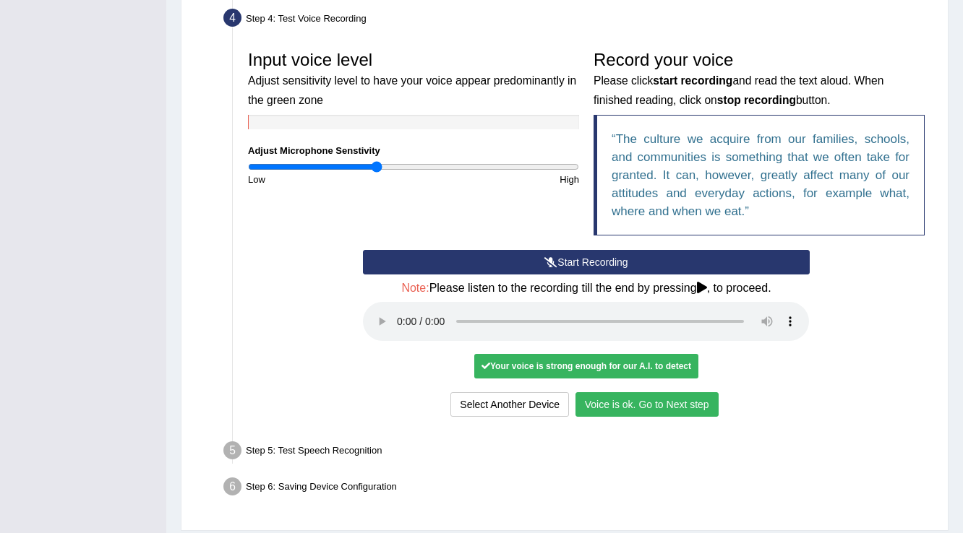
click at [649, 403] on button "Voice is ok. Go to Next step" at bounding box center [646, 404] width 143 height 25
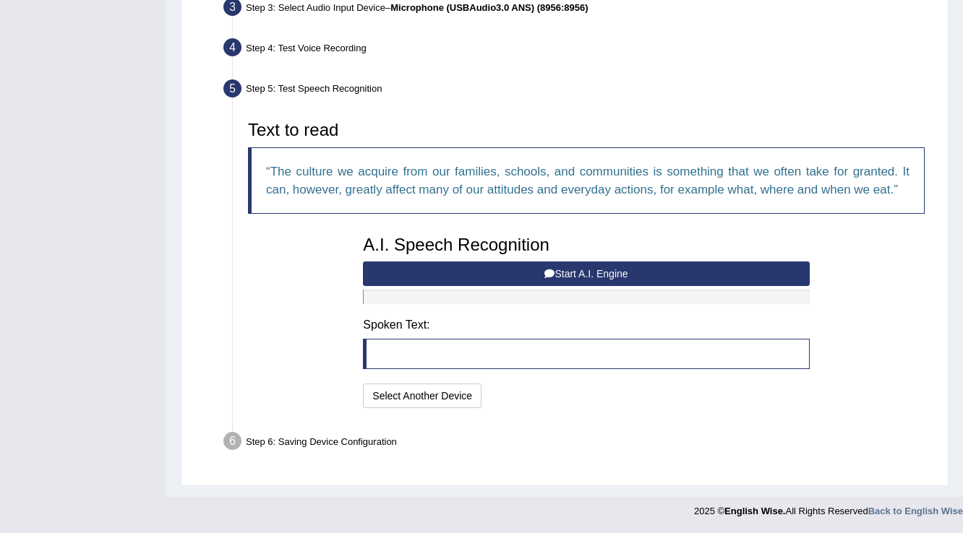
scroll to position [368, 0]
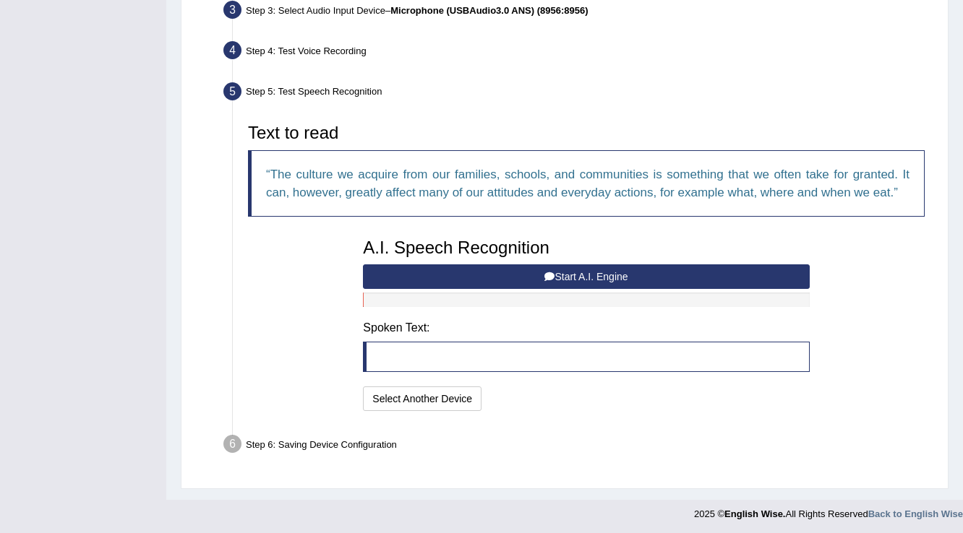
click at [493, 273] on button "Start A.I. Engine" at bounding box center [586, 276] width 446 height 25
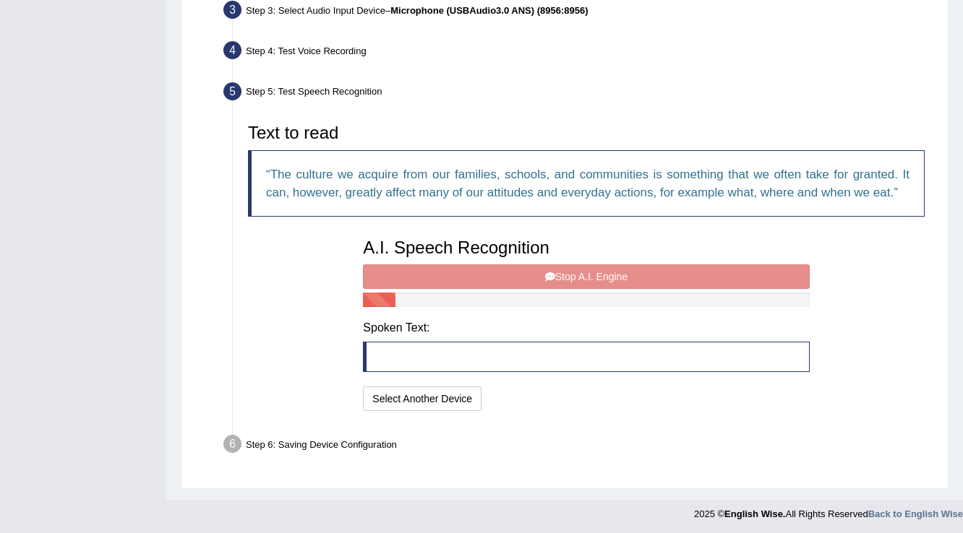
click at [493, 273] on div "A.I. Speech Recognition Start A.I. Engine Stop A.I. Engine Note: Please listen …" at bounding box center [586, 323] width 460 height 184
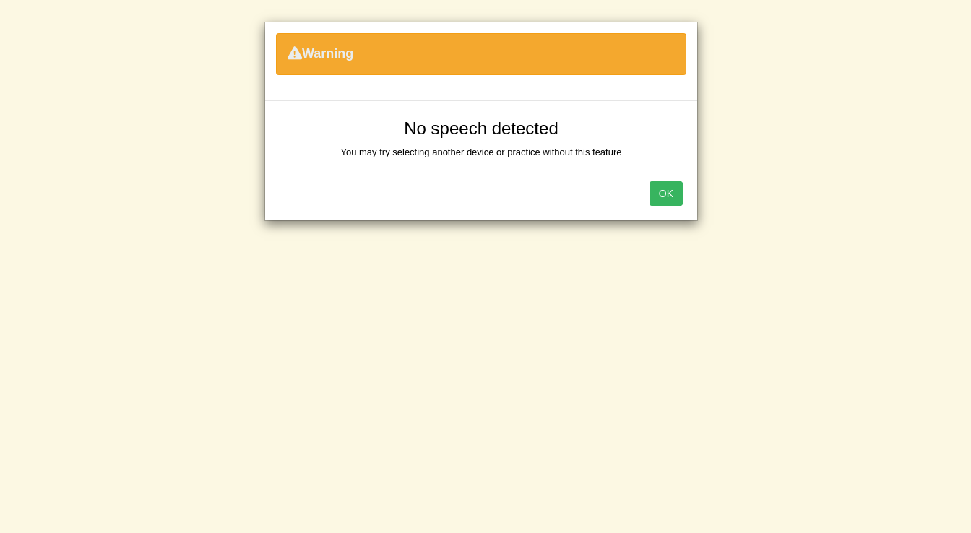
click at [666, 192] on button "OK" at bounding box center [666, 193] width 33 height 25
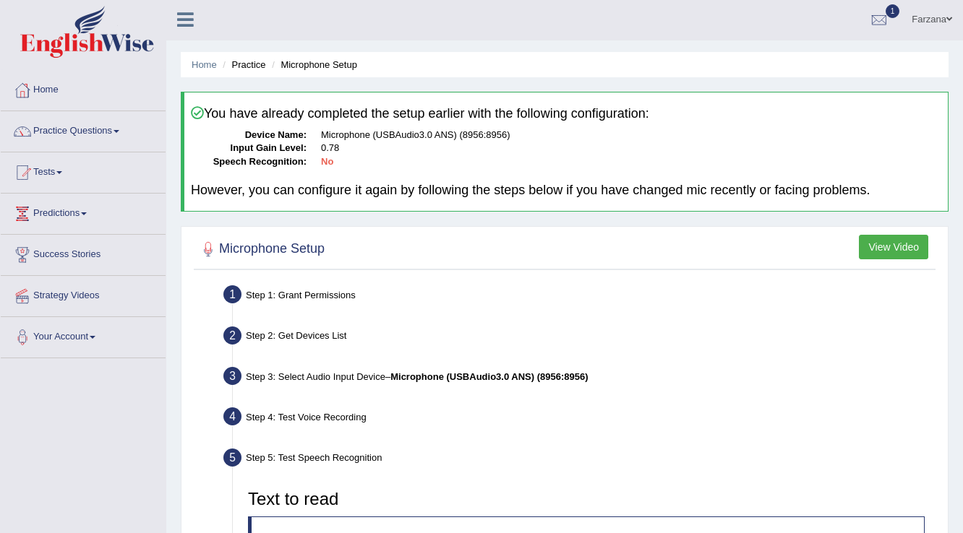
scroll to position [0, 0]
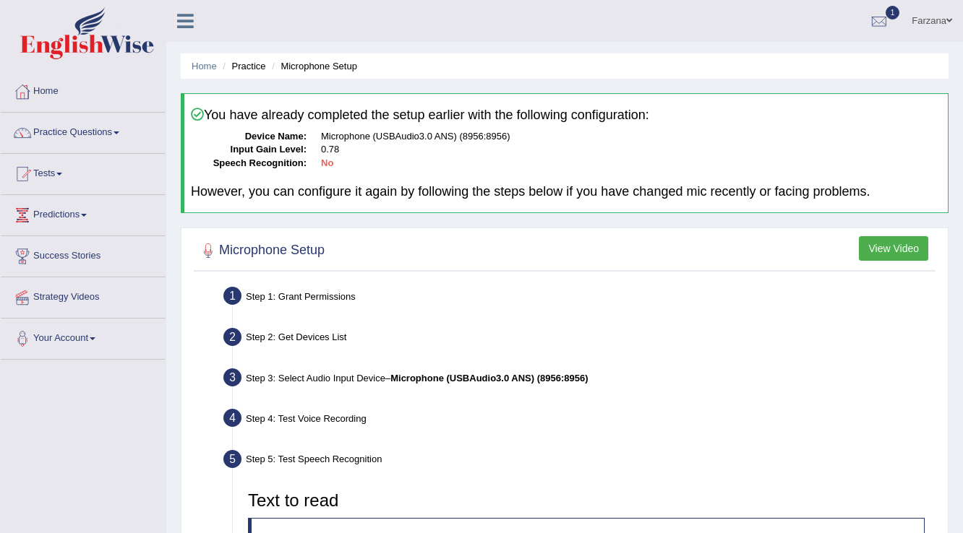
drag, startPoint x: 939, startPoint y: 20, endPoint x: 911, endPoint y: 81, distance: 67.2
click at [939, 20] on link "Farzana" at bounding box center [931, 19] width 62 height 38
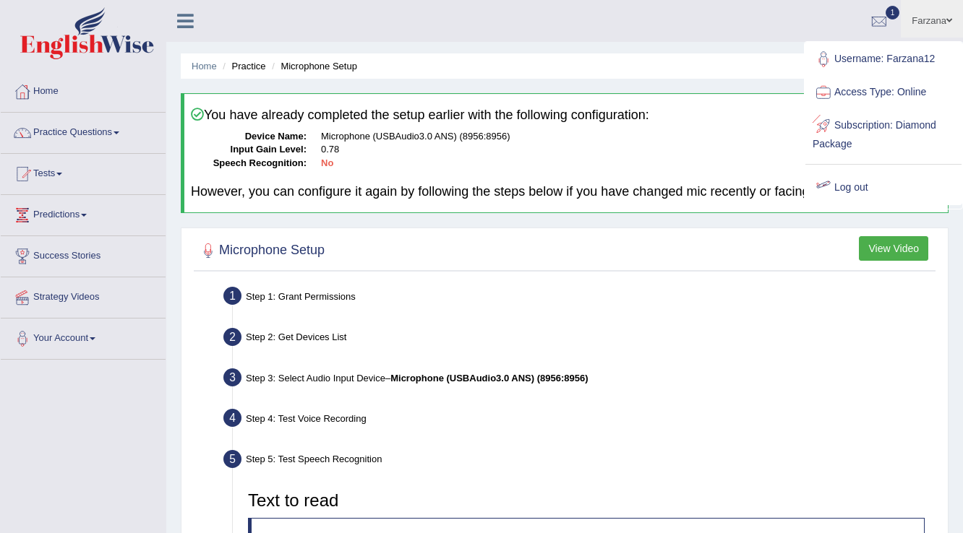
click at [853, 186] on link "Log out" at bounding box center [883, 187] width 156 height 33
